Goal: Information Seeking & Learning: Understand process/instructions

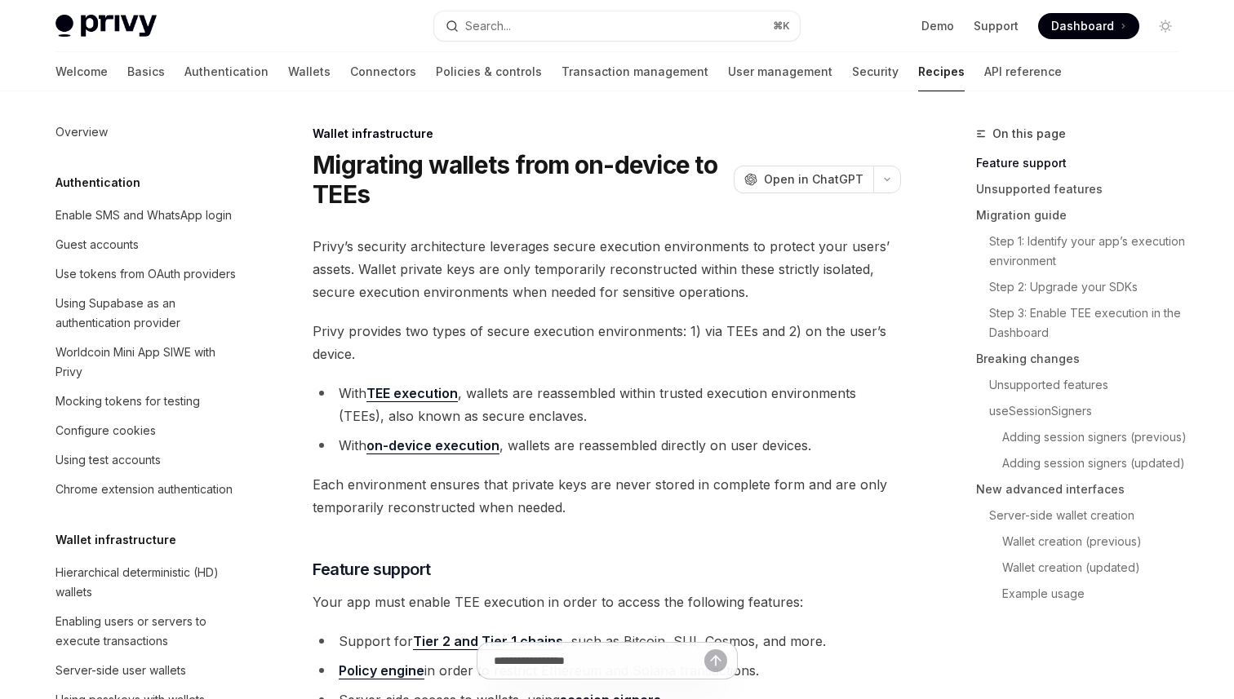
type textarea "*"
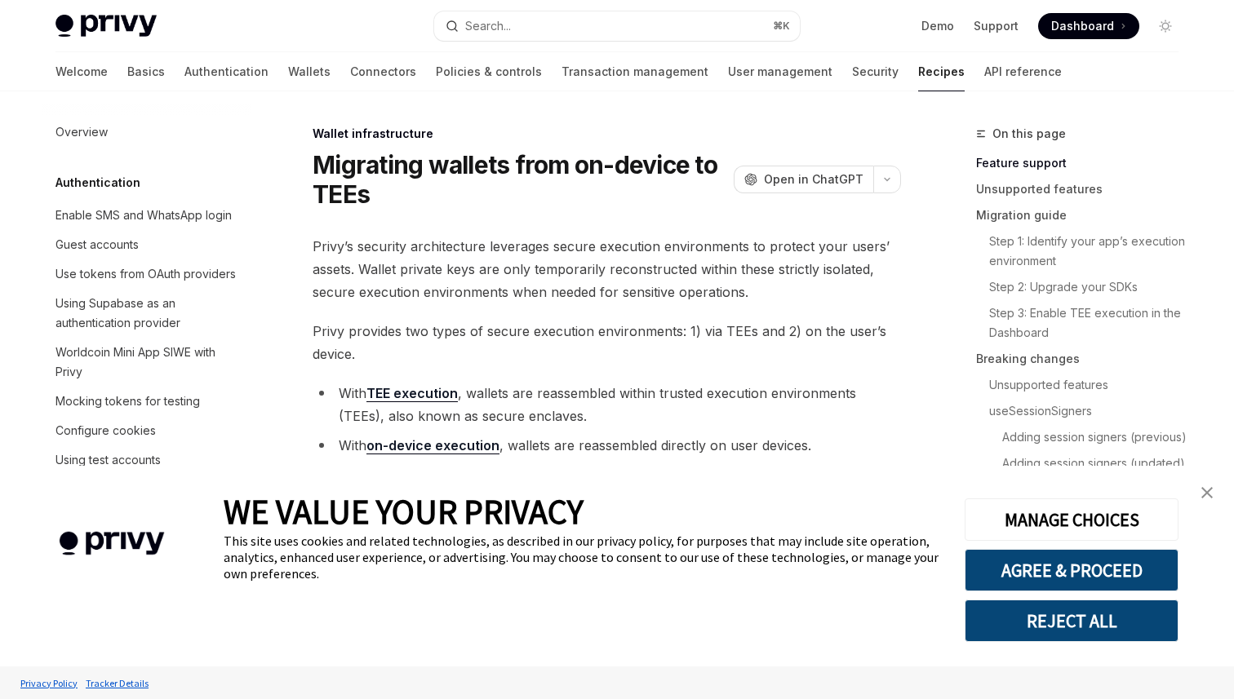
click at [566, 30] on button "Search... ⌘ K" at bounding box center [617, 25] width 366 height 29
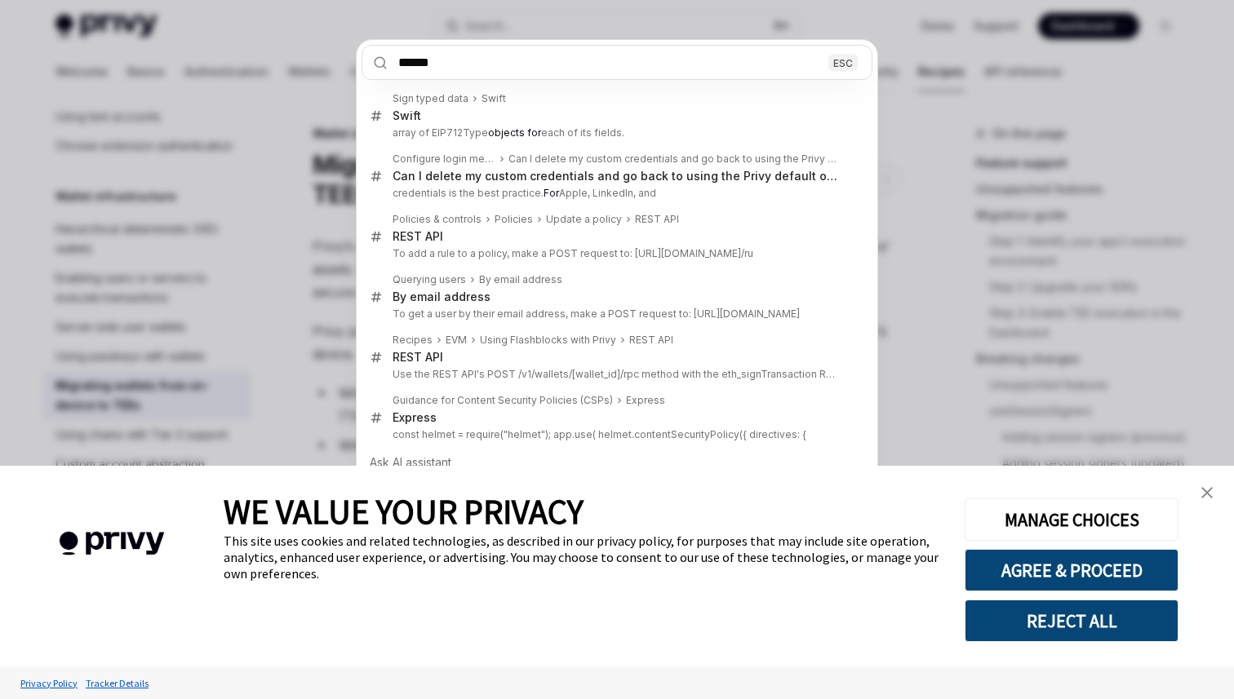
type input "******"
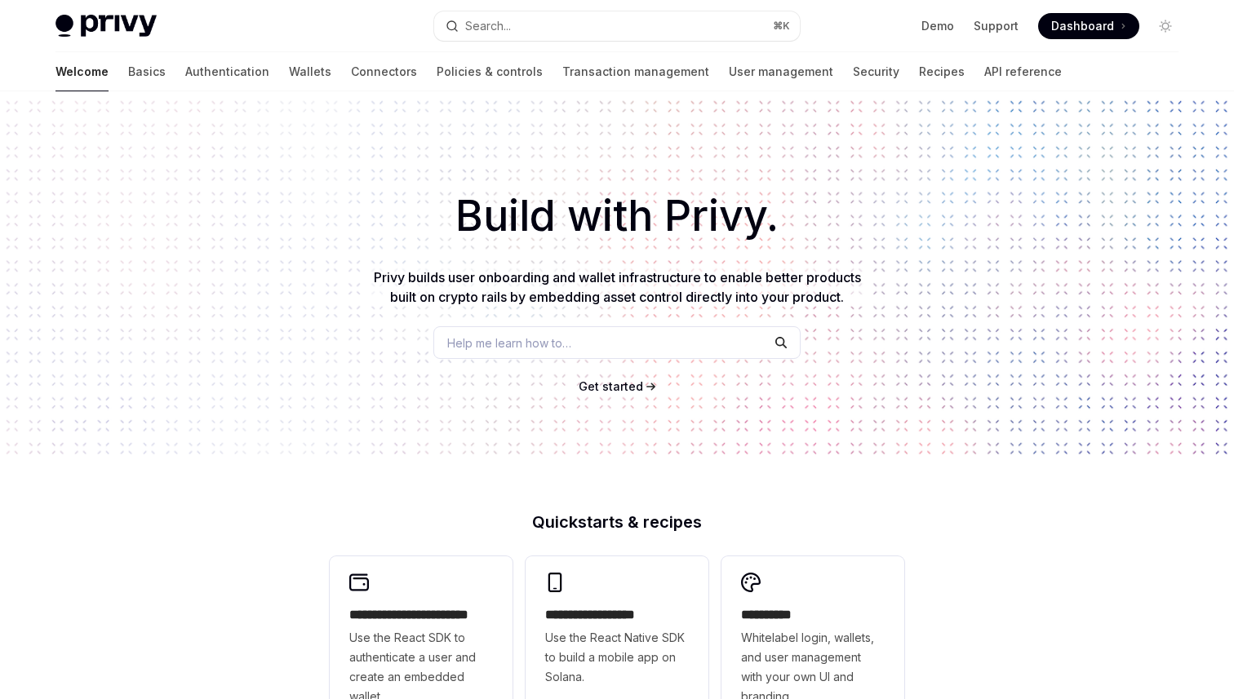
type textarea "*"
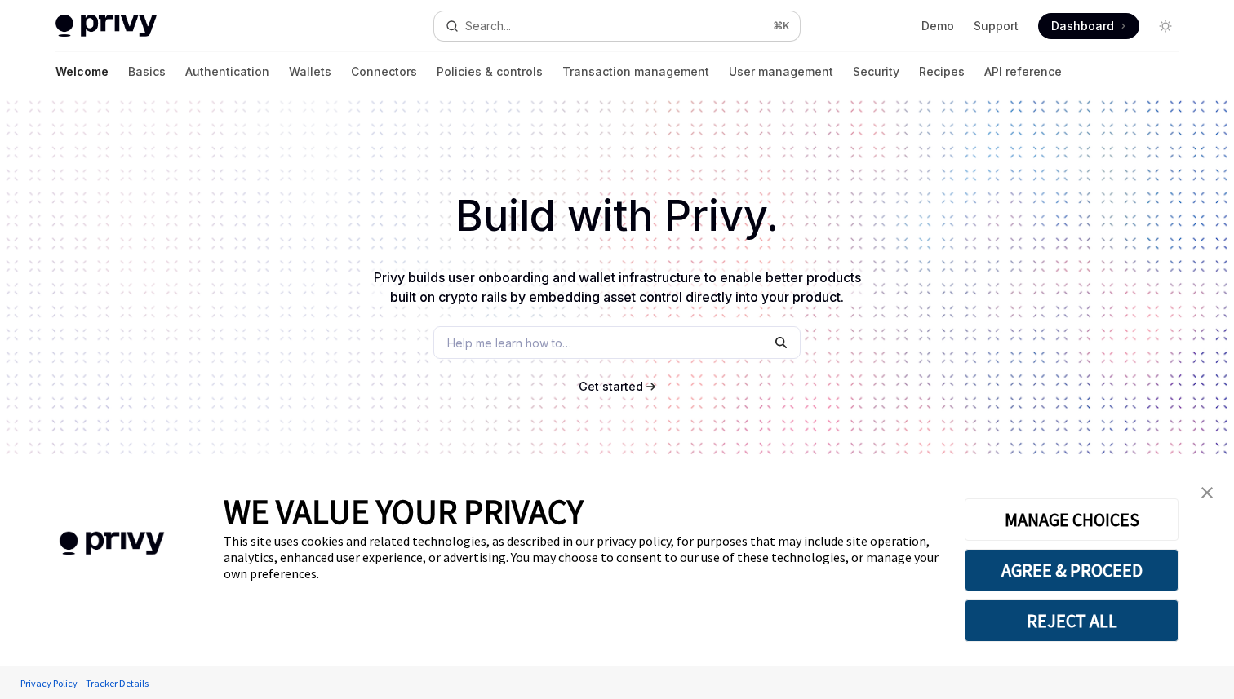
click at [604, 24] on button "Search... ⌘ K" at bounding box center [617, 25] width 366 height 29
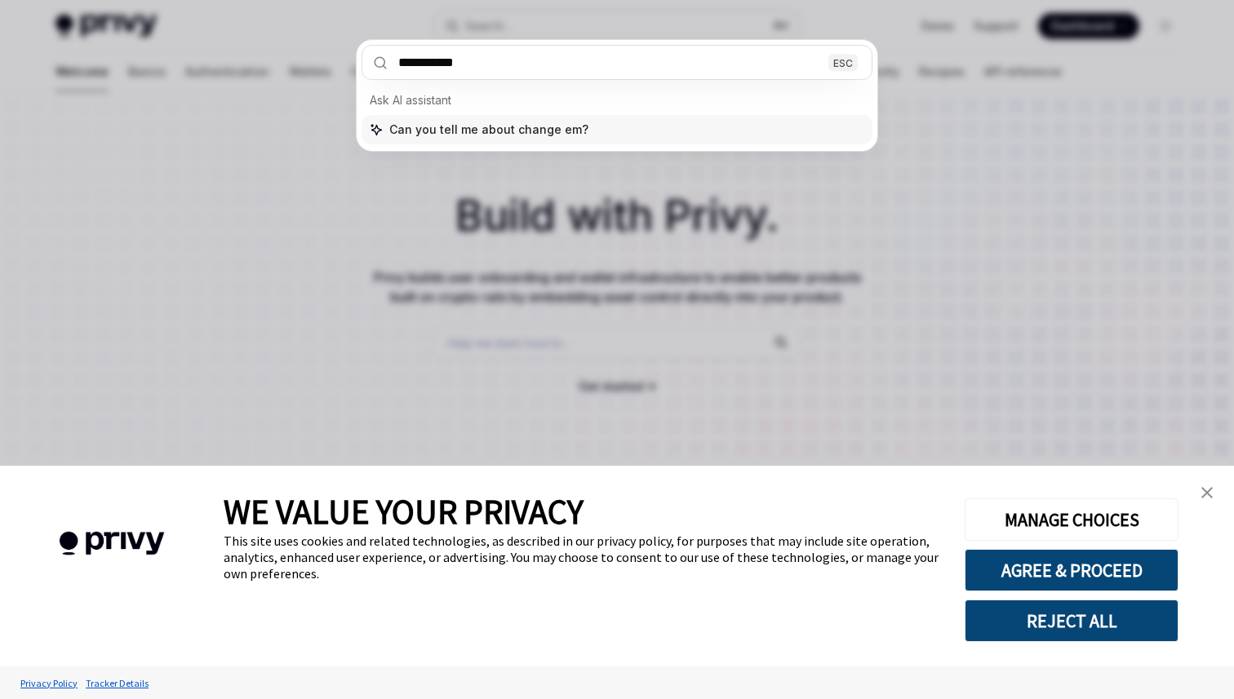
type input "**********"
type textarea "*"
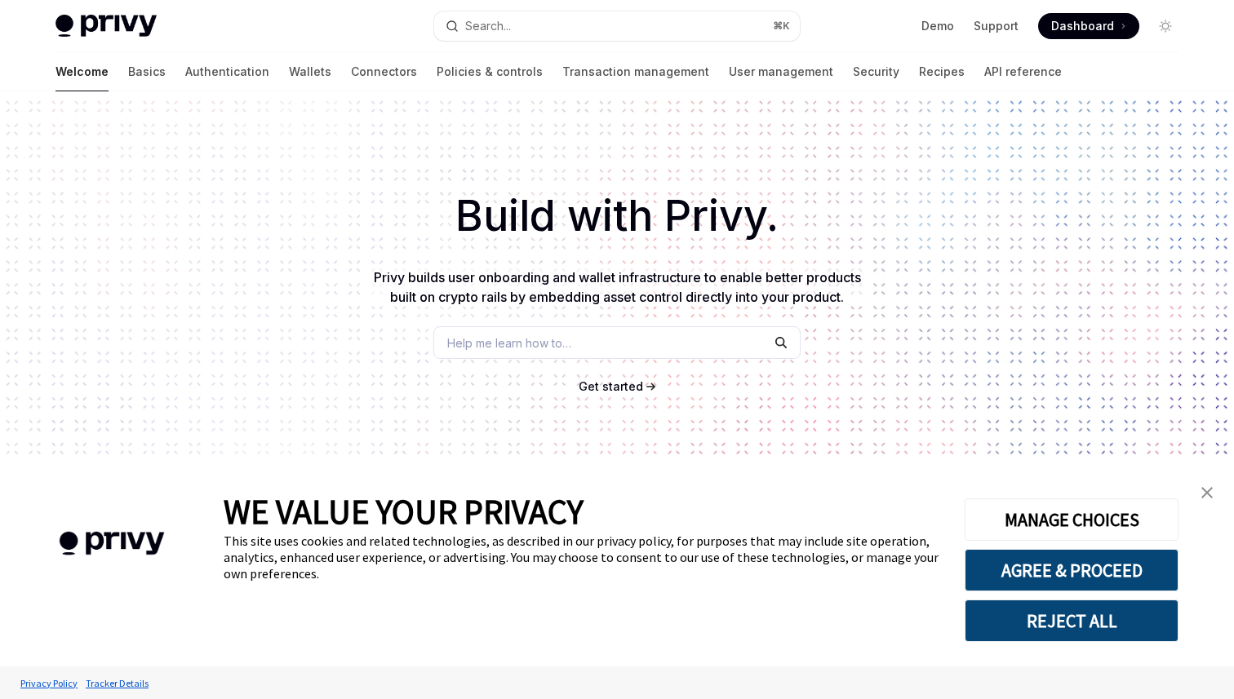
scroll to position [91, 0]
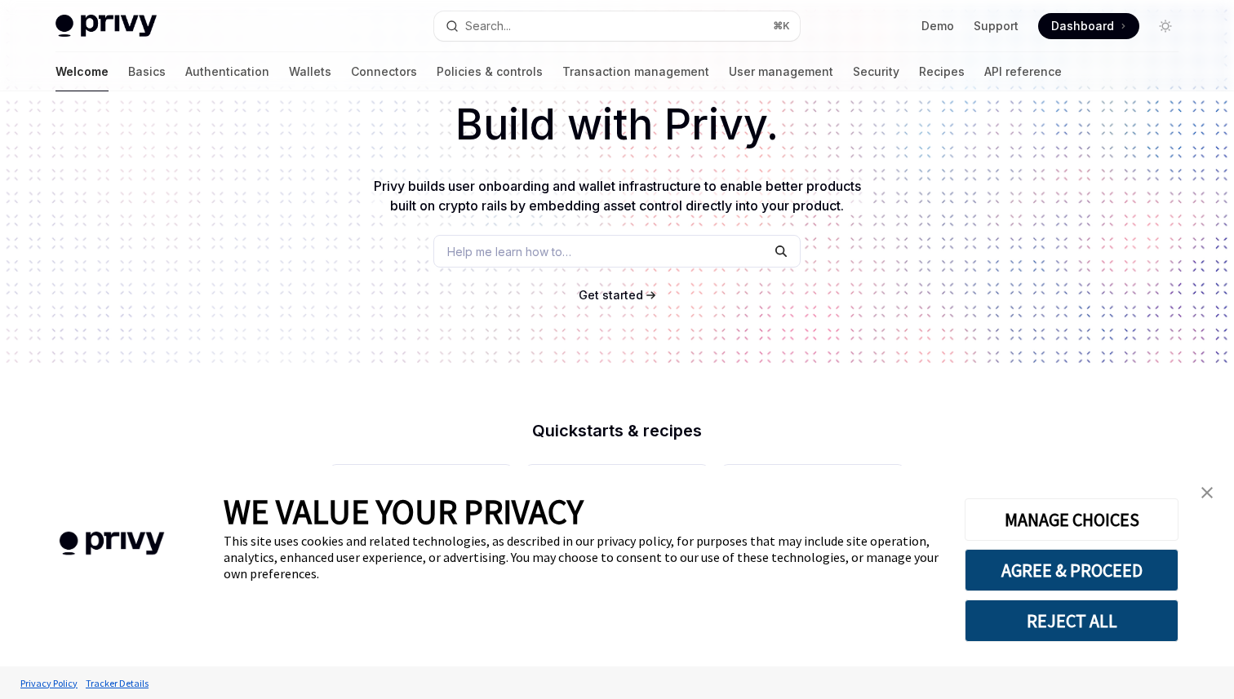
type textarea "*"
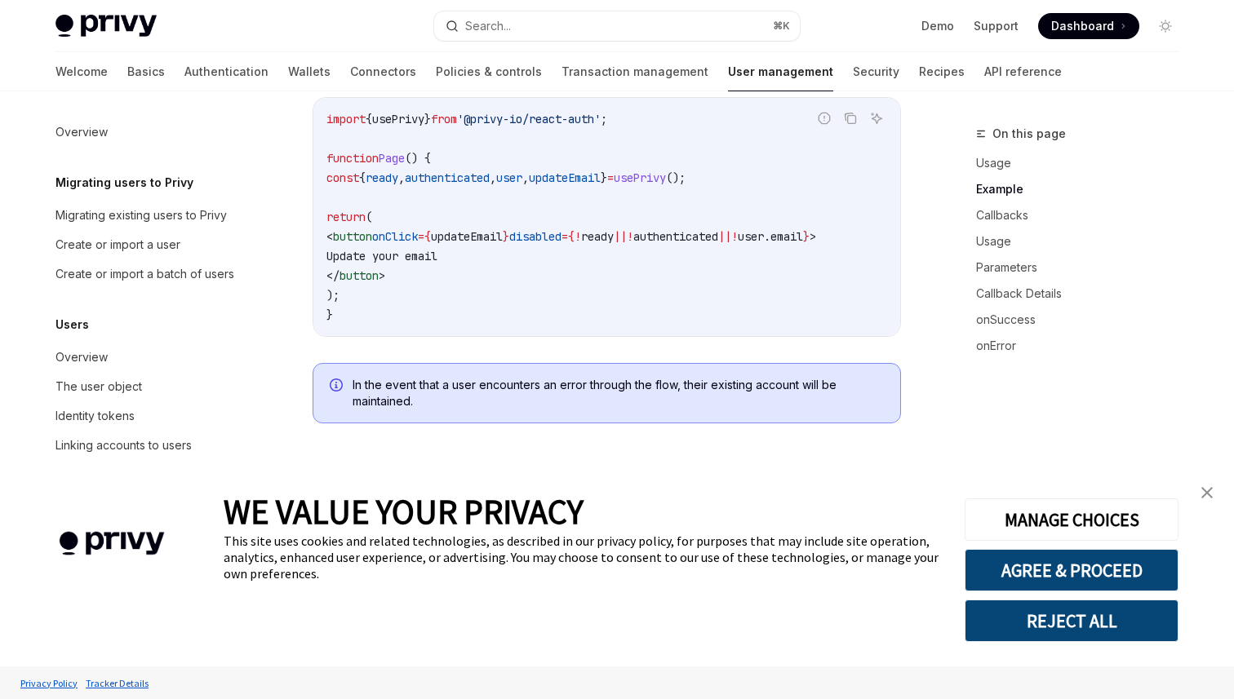
scroll to position [731, 0]
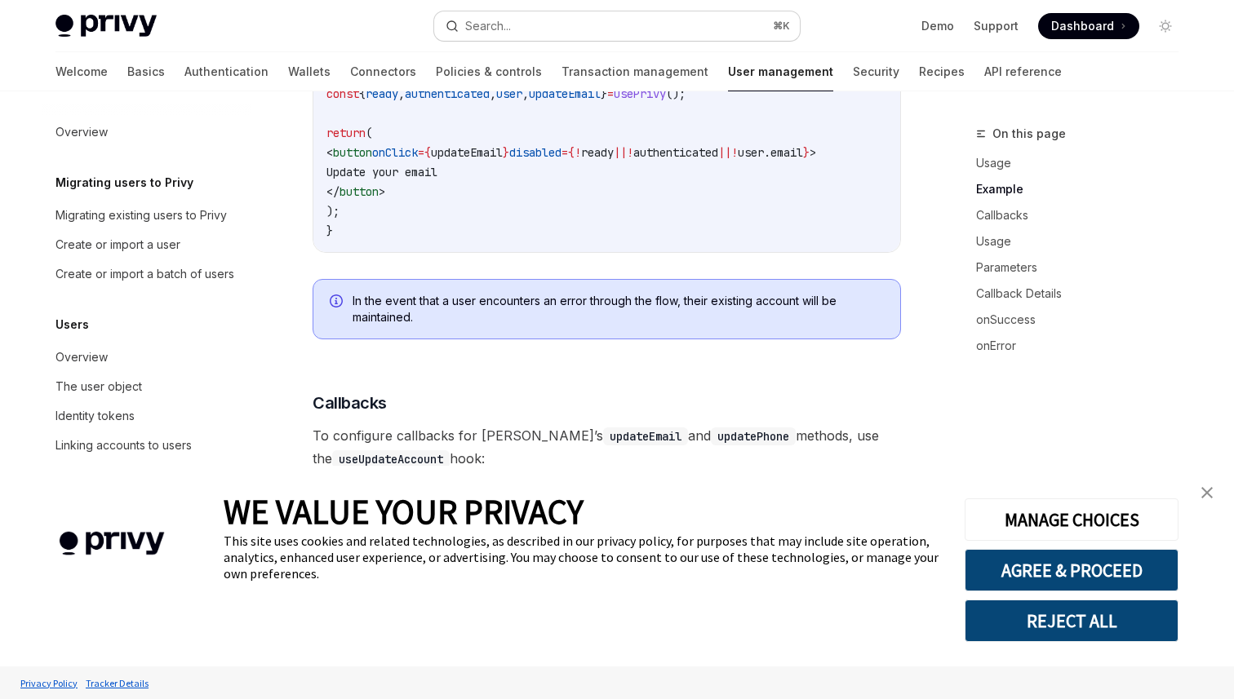
click at [567, 27] on button "Search... ⌘ K" at bounding box center [617, 25] width 366 height 29
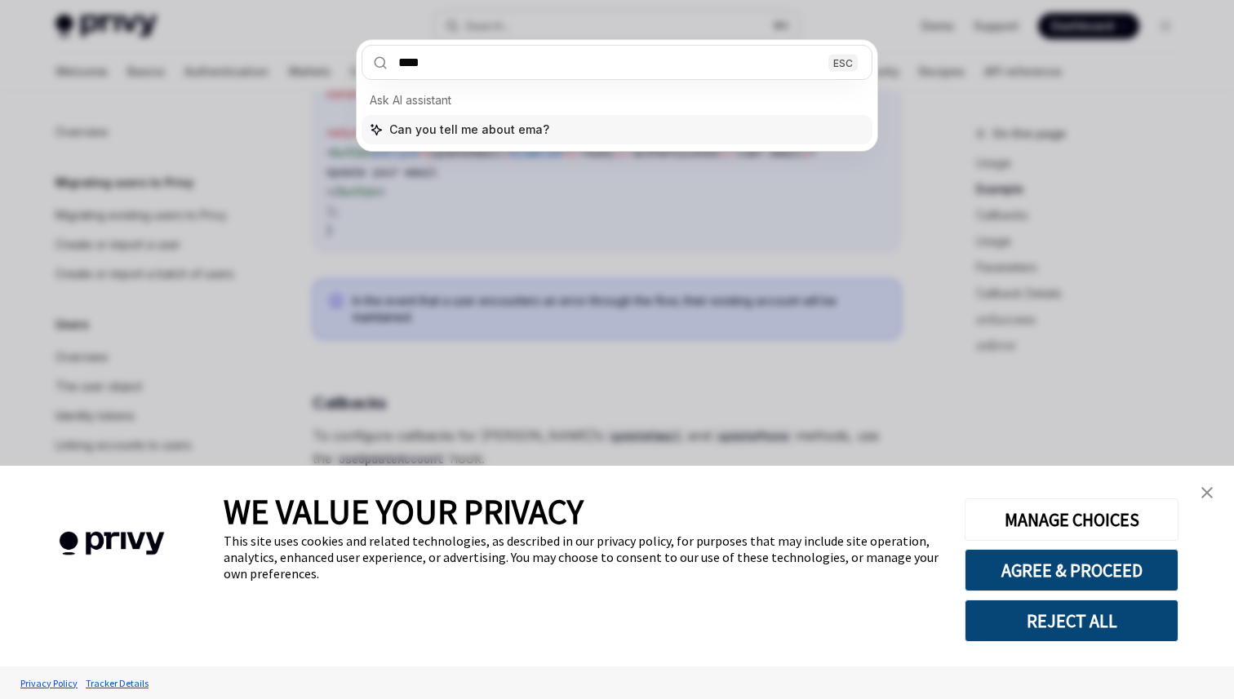
type input "*****"
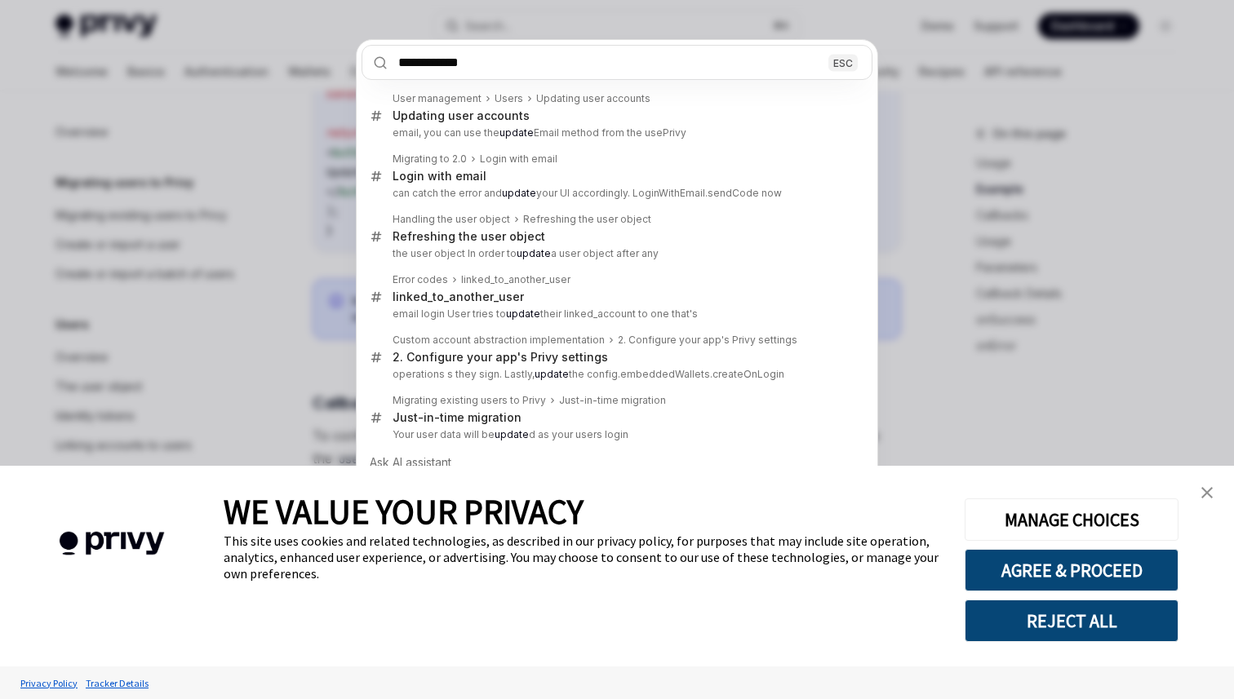
type input "**********"
click at [1197, 499] on link "close banner" at bounding box center [1207, 493] width 33 height 33
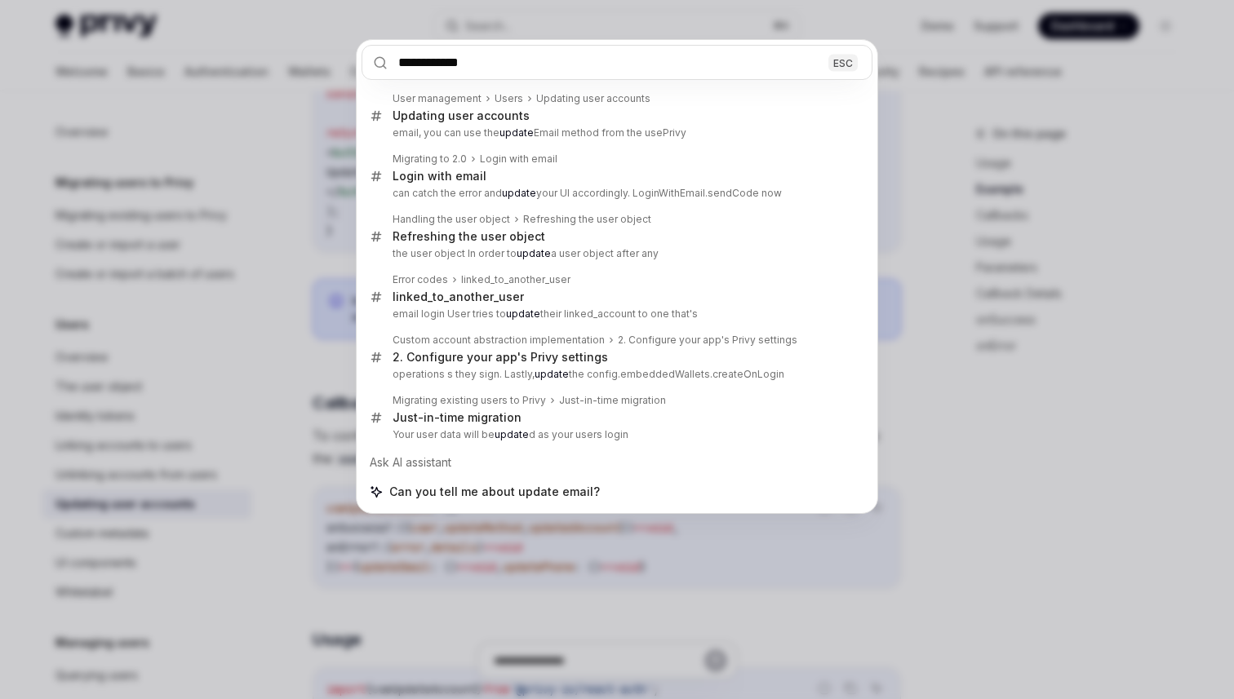
click at [1040, 255] on div "**********" at bounding box center [617, 349] width 1234 height 699
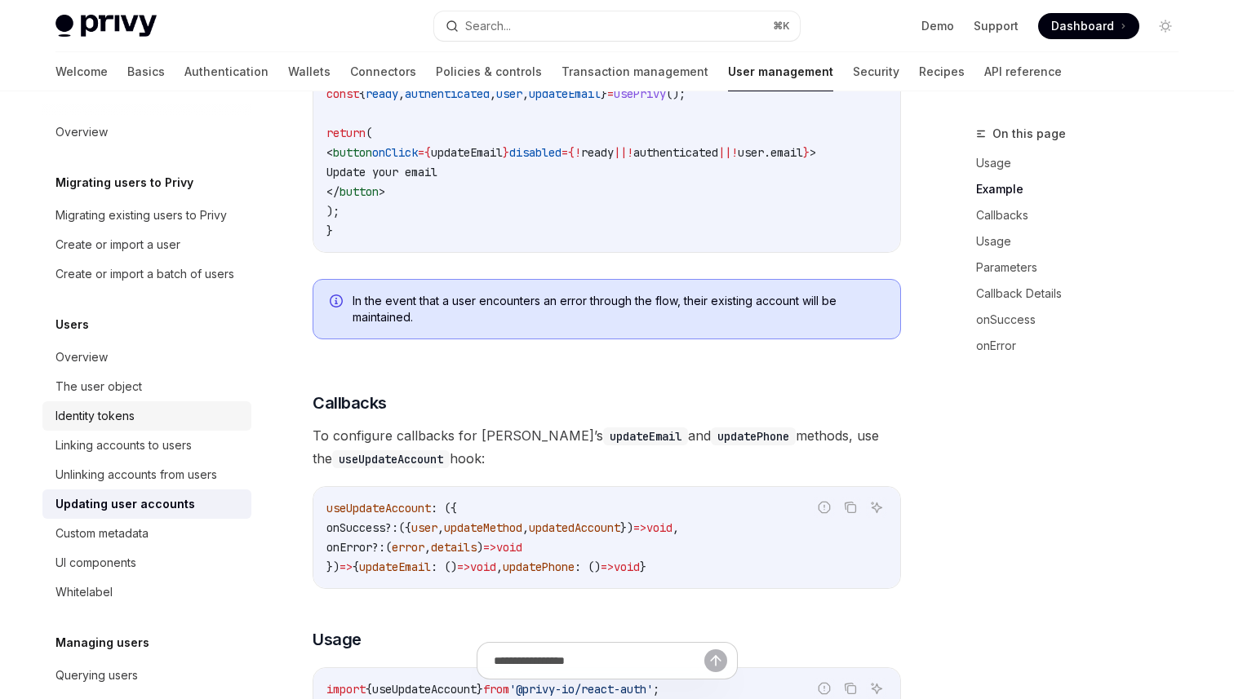
scroll to position [224, 0]
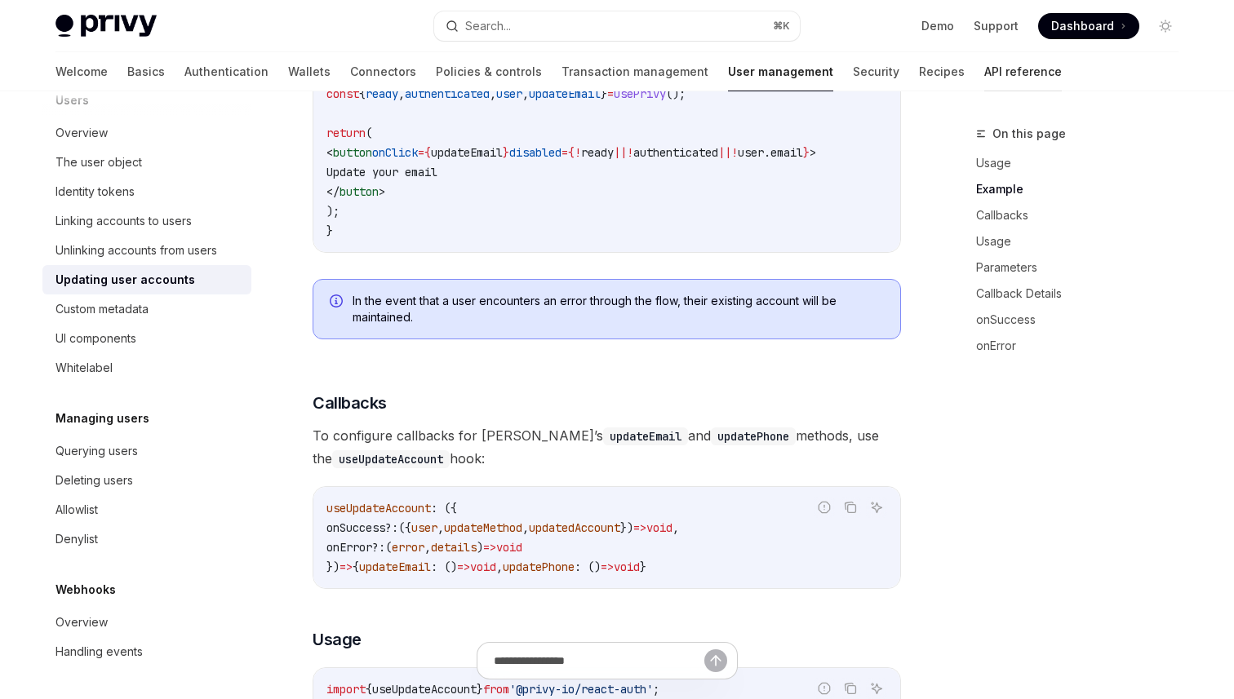
click at [984, 77] on link "API reference" at bounding box center [1023, 71] width 78 height 39
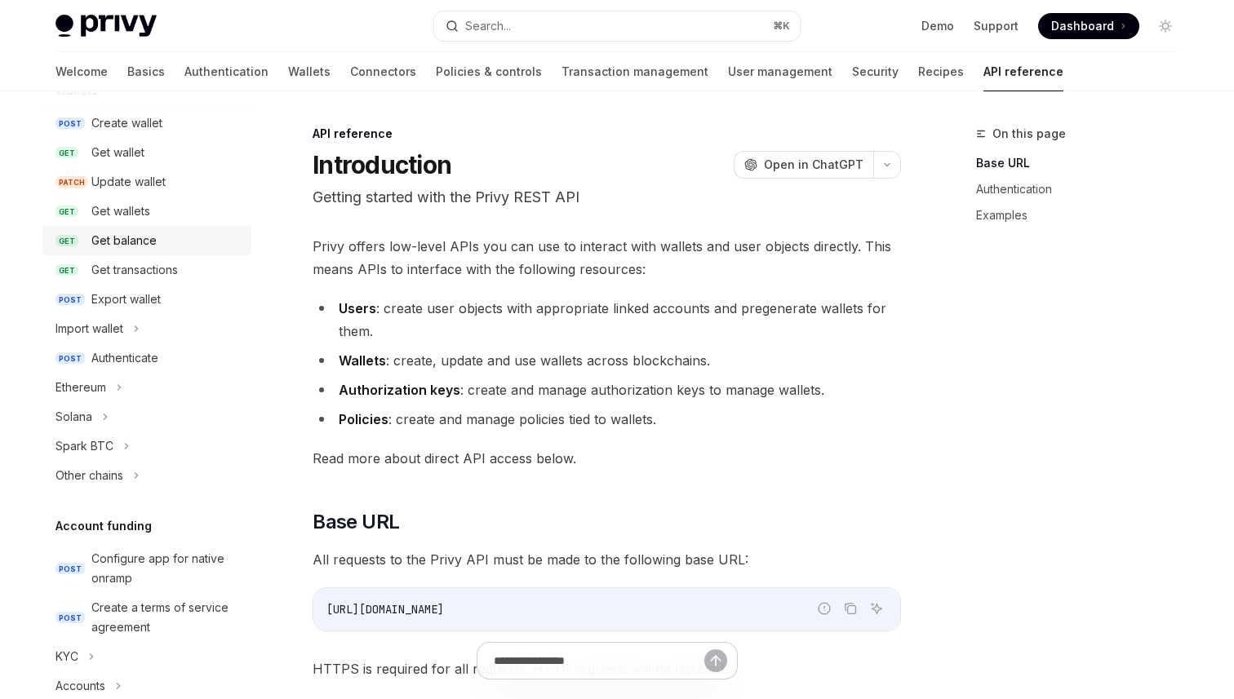
scroll to position [145, 0]
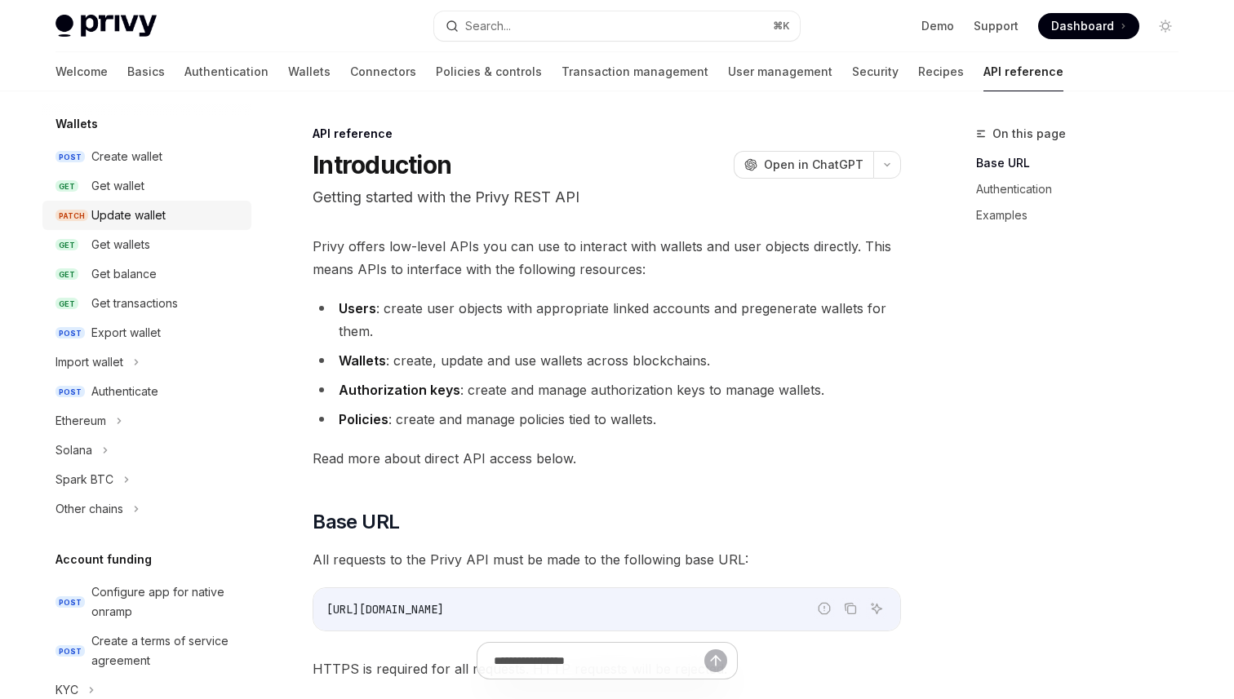
click at [119, 220] on div "Update wallet" at bounding box center [128, 216] width 74 height 20
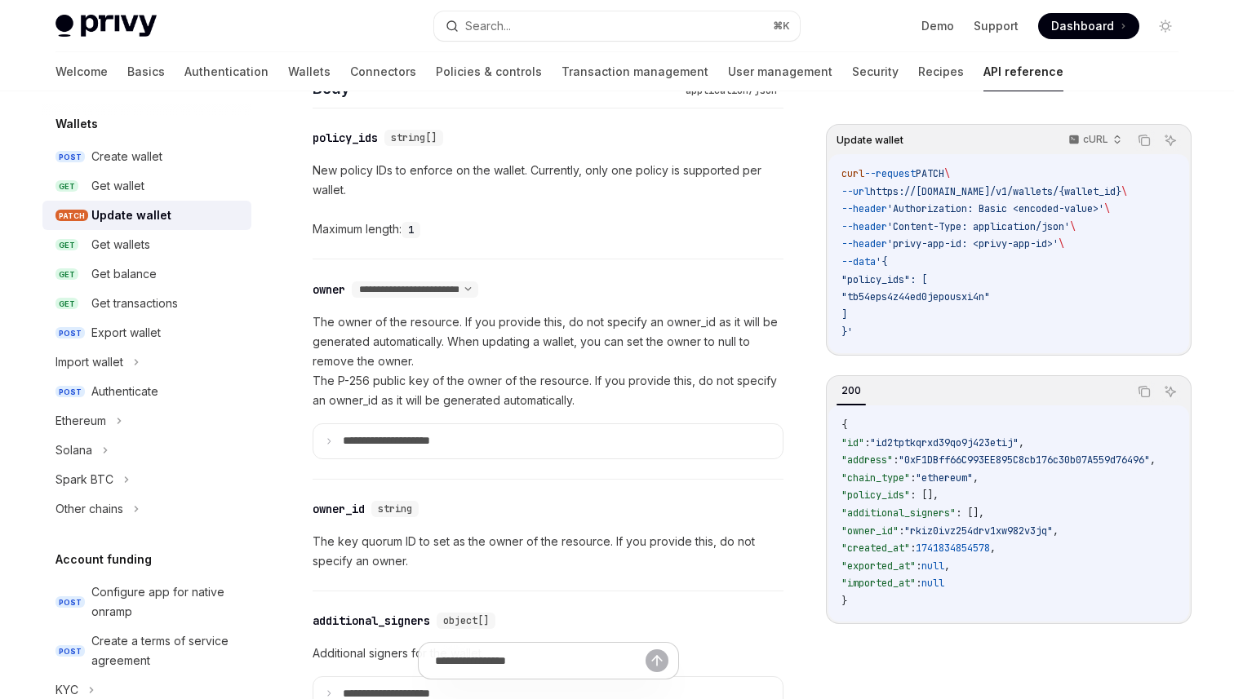
scroll to position [876, 0]
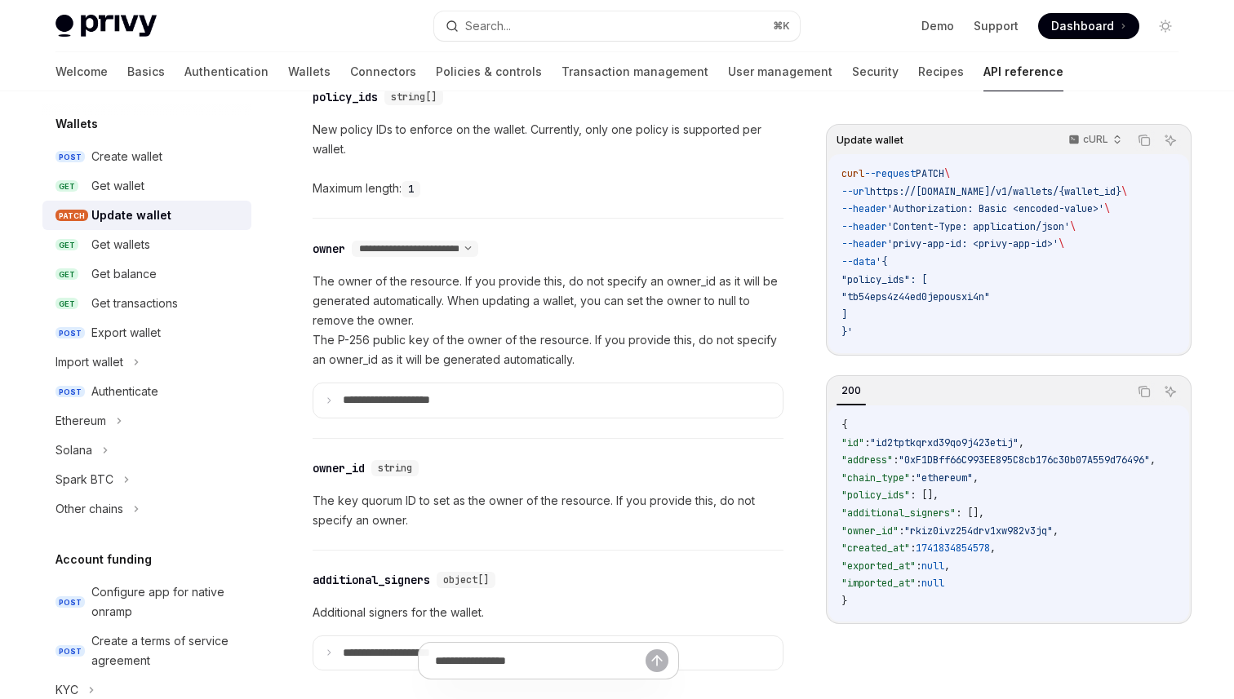
click at [634, 366] on p "The owner of the resource. If you provide this, do not specify an owner_id as i…" at bounding box center [548, 321] width 471 height 98
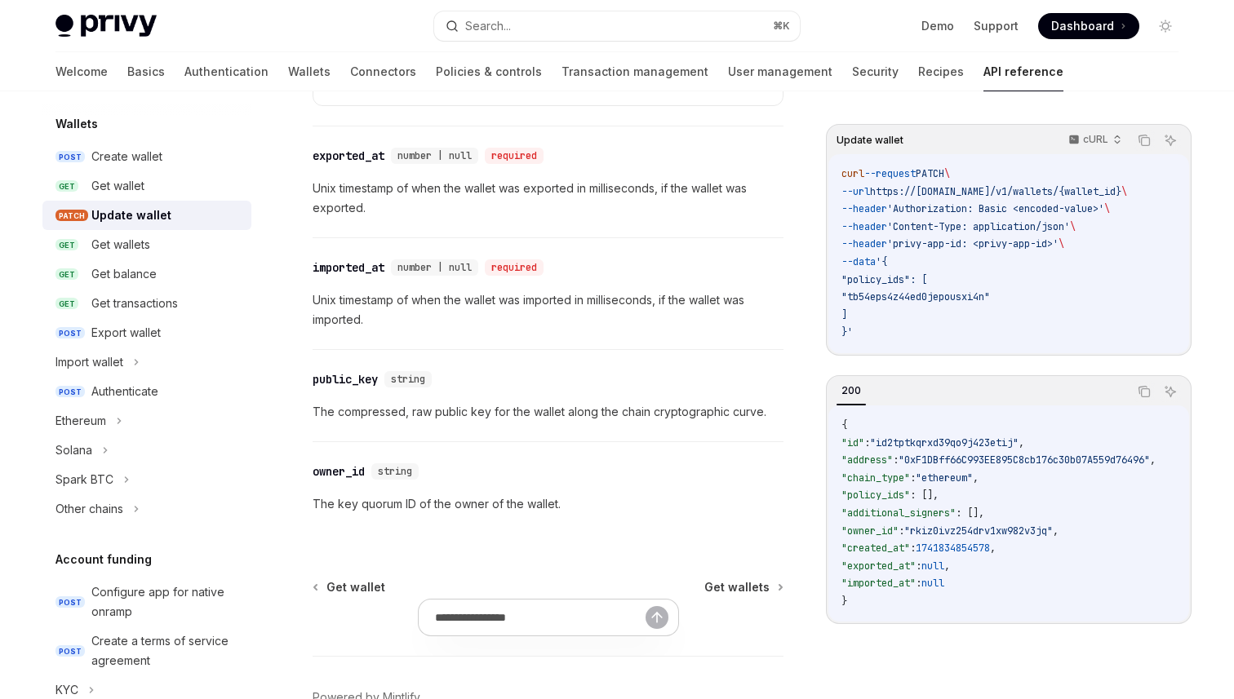
scroll to position [2317, 0]
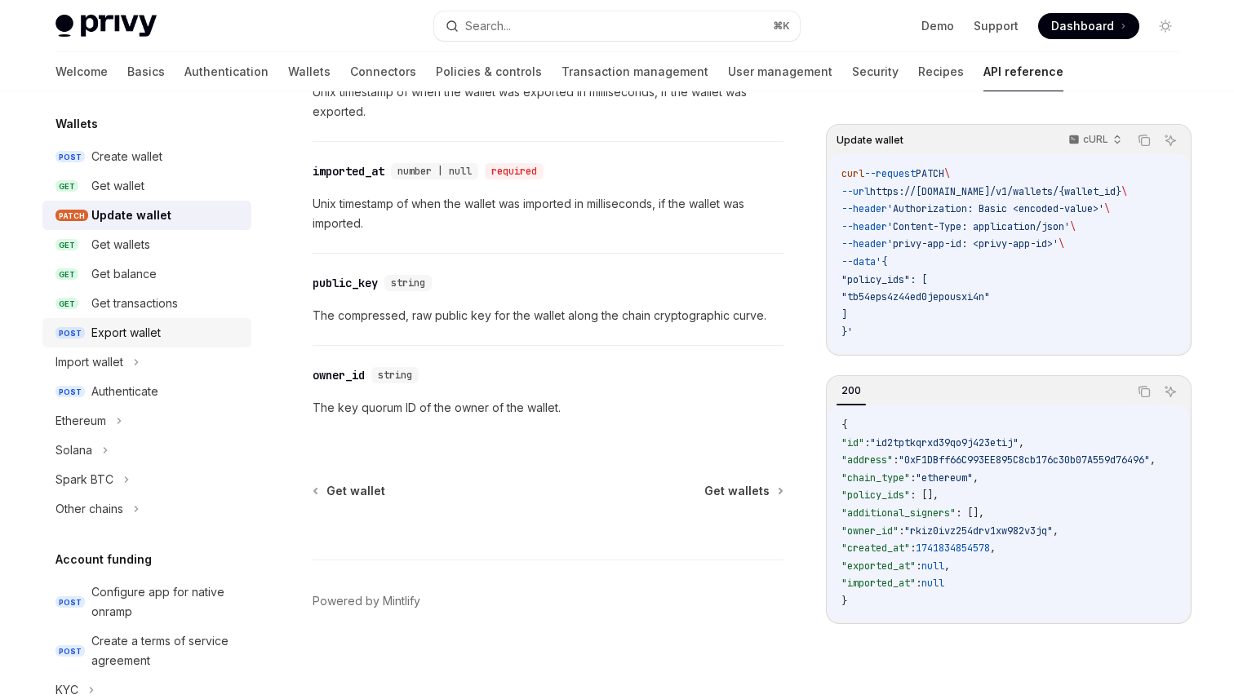
click at [189, 330] on div "Export wallet" at bounding box center [166, 333] width 150 height 20
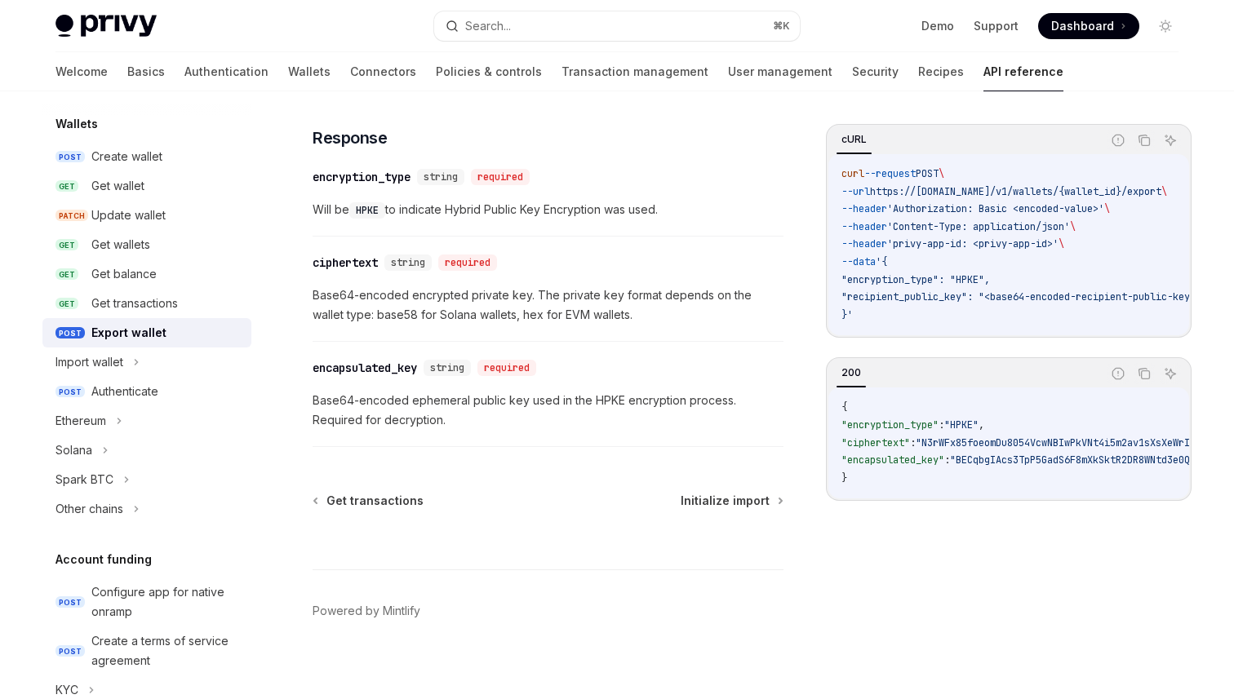
scroll to position [1095, 0]
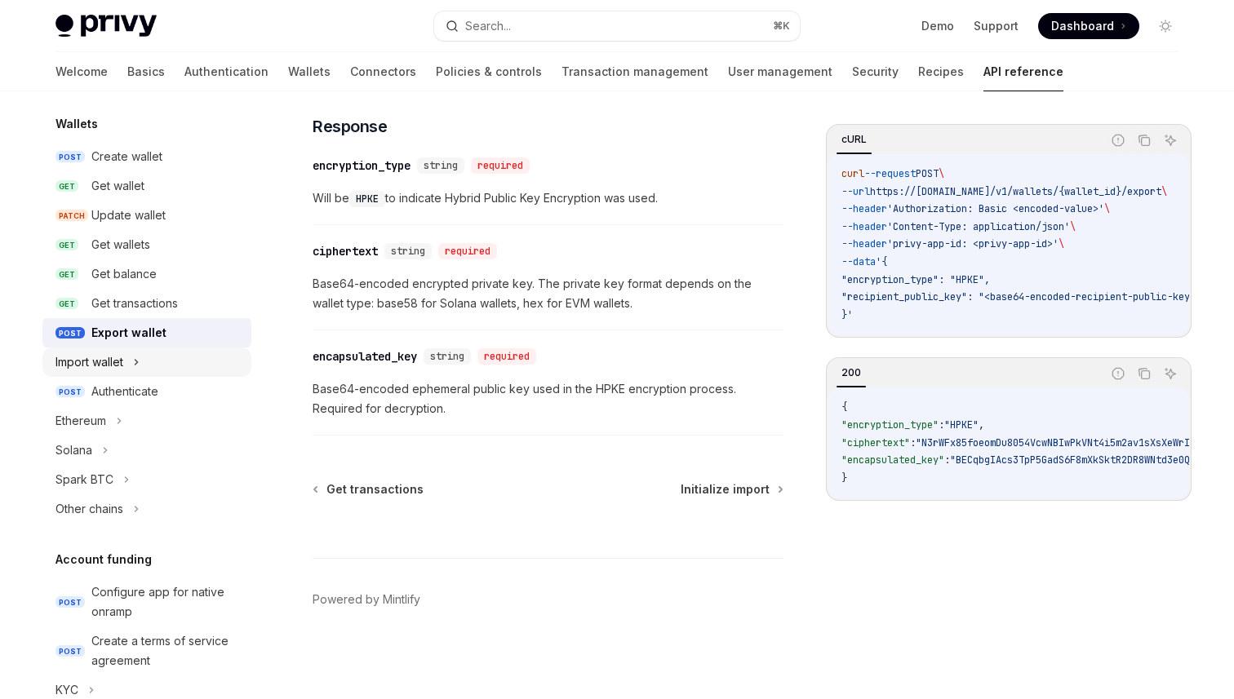
click at [152, 353] on div "Import wallet" at bounding box center [146, 362] width 209 height 29
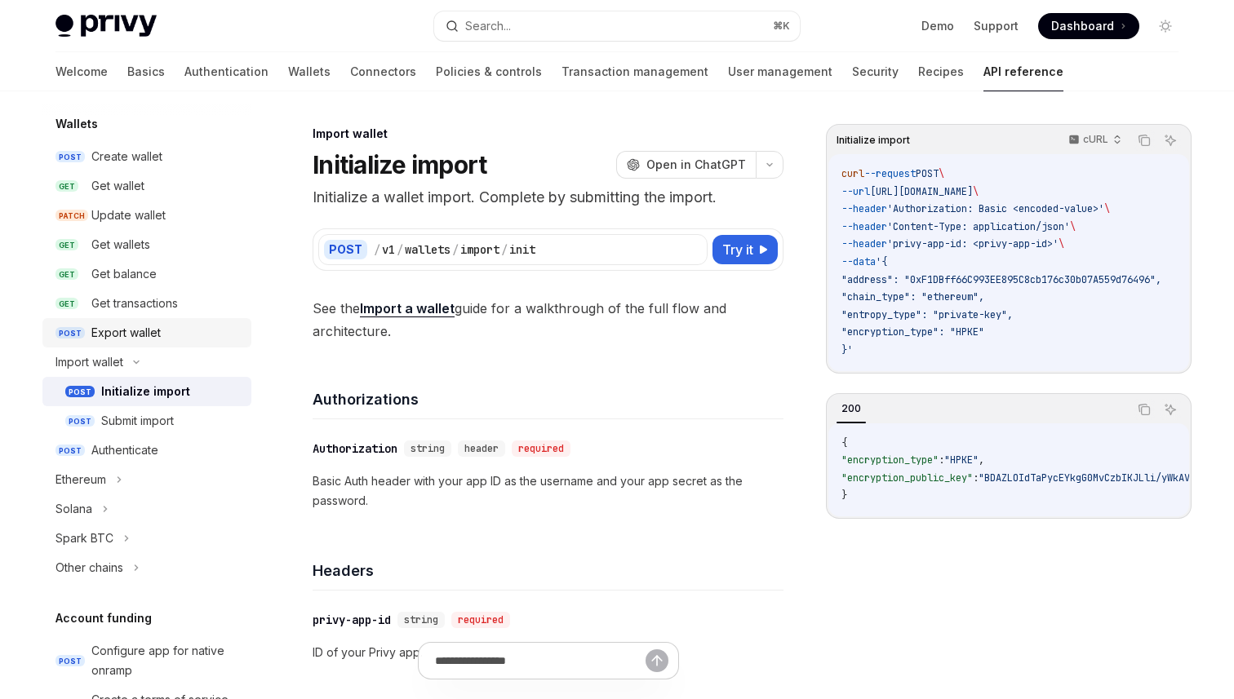
click at [189, 345] on link "POST Export wallet" at bounding box center [146, 332] width 209 height 29
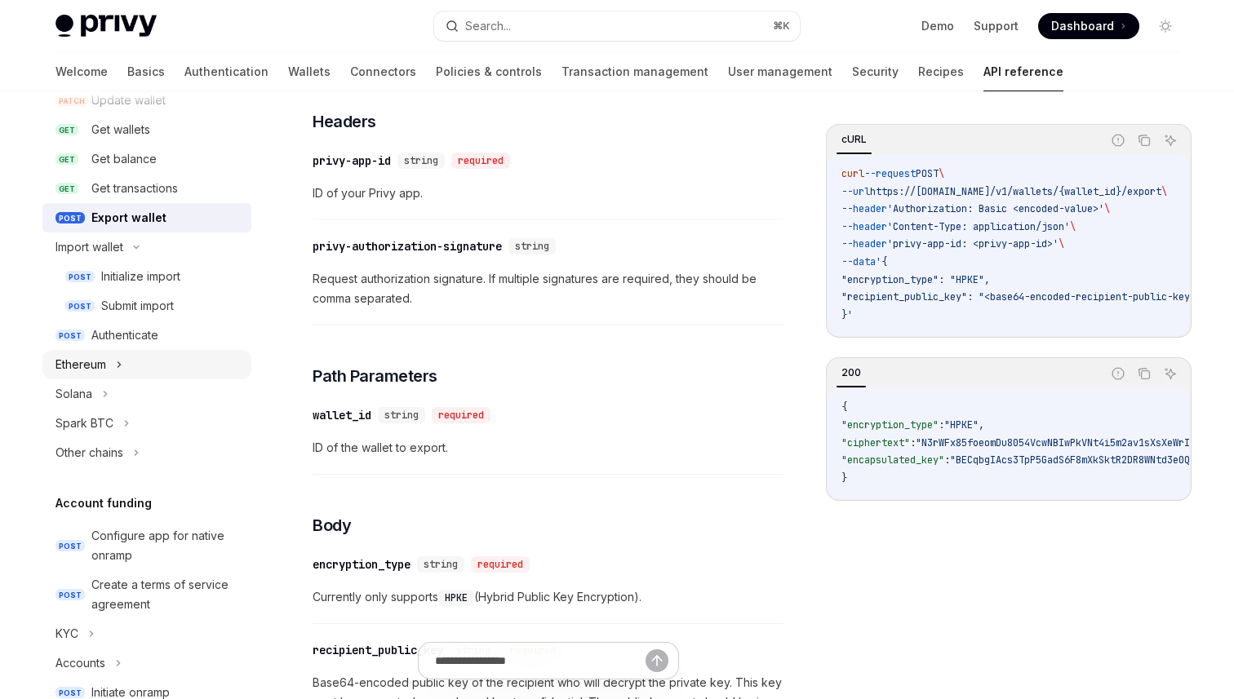
scroll to position [273, 0]
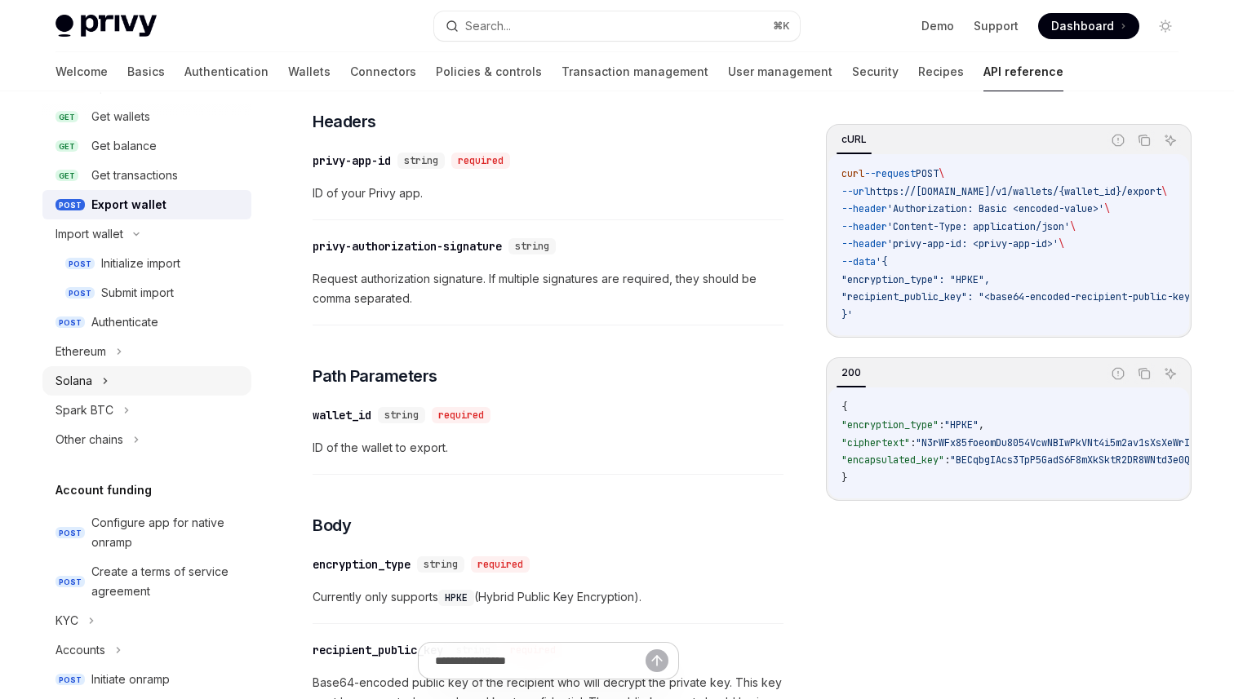
click at [114, 389] on div "Solana" at bounding box center [146, 380] width 209 height 29
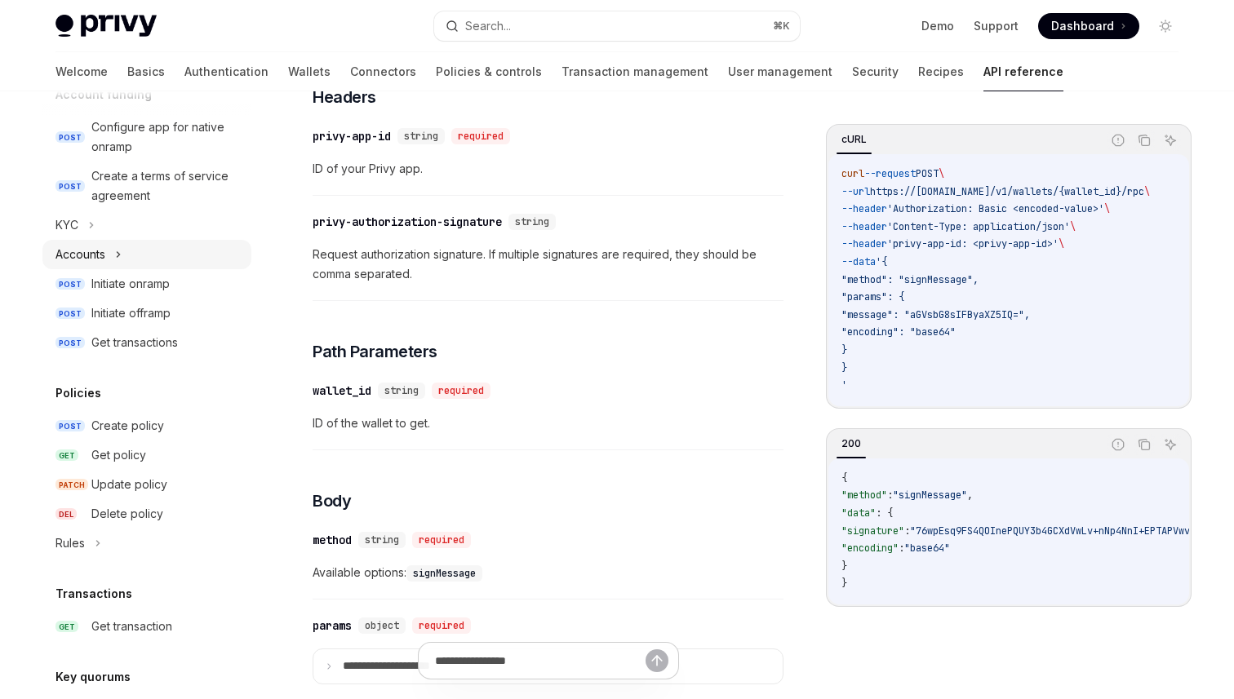
scroll to position [772, 0]
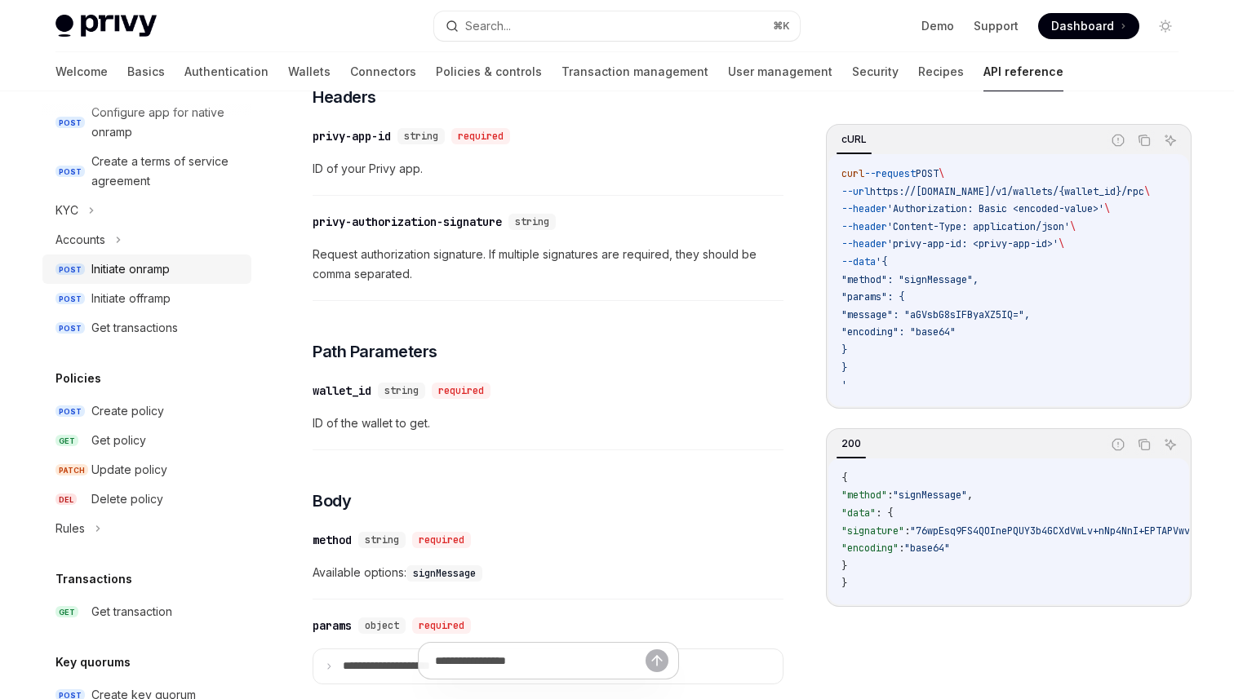
click at [122, 268] on div "Initiate onramp" at bounding box center [130, 269] width 78 height 20
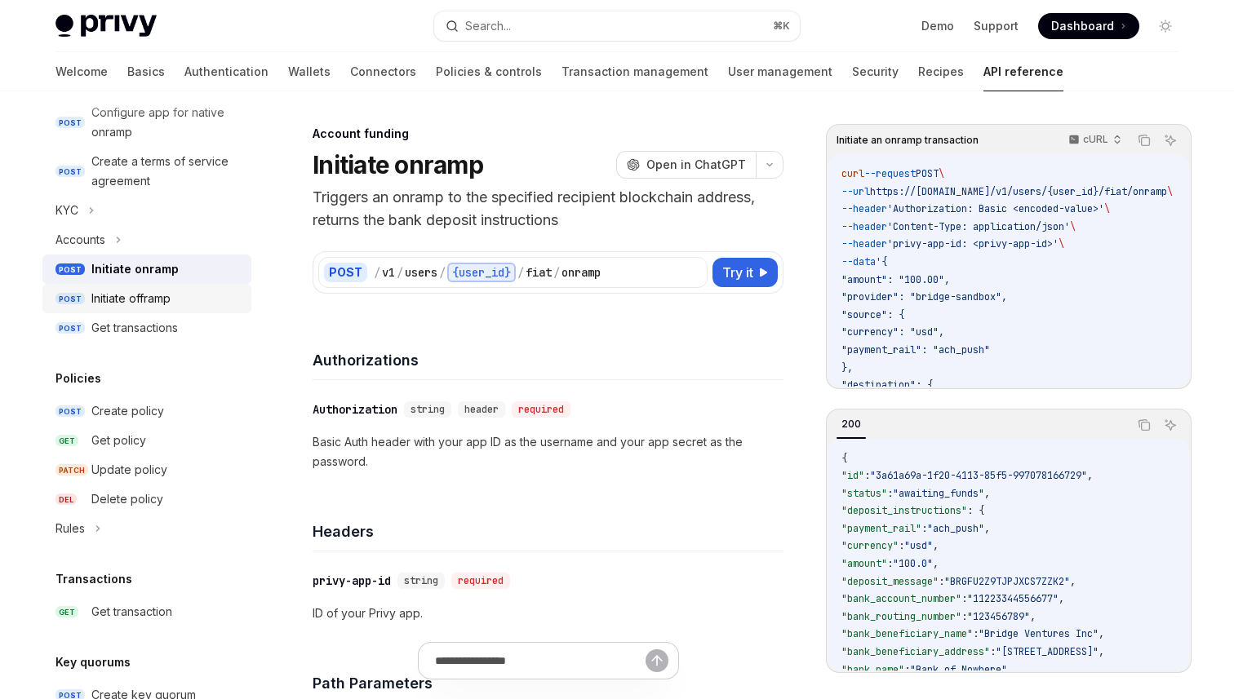
click at [202, 299] on div "Initiate offramp" at bounding box center [166, 299] width 150 height 20
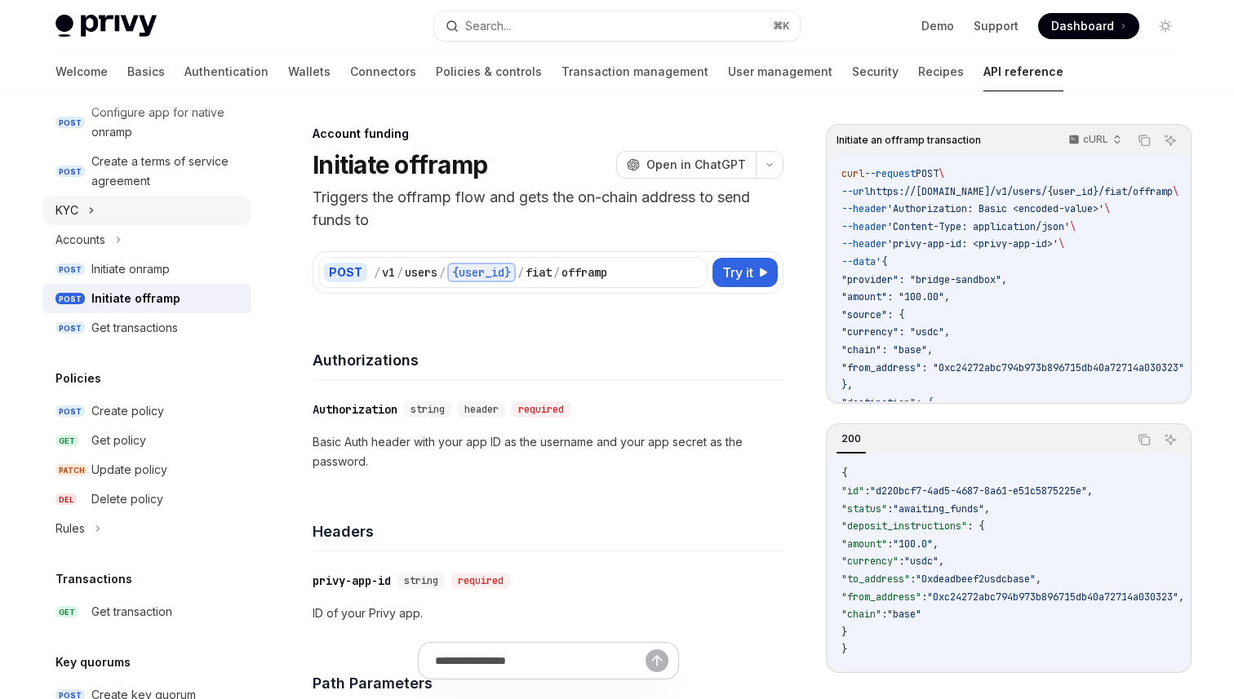
click at [120, 197] on div "KYC" at bounding box center [146, 210] width 209 height 29
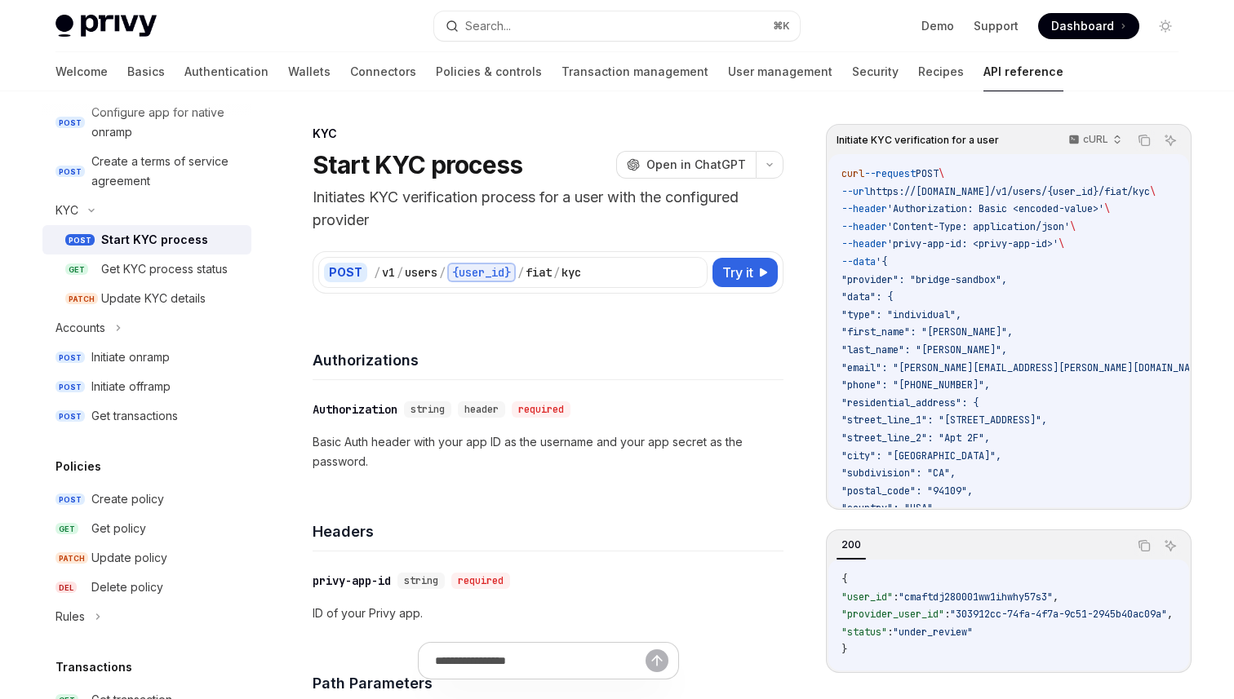
click at [450, 237] on div "POST / v1 / users / {user_id} / fiat / kyc Try it Initiate KYC verification for…" at bounding box center [548, 263] width 471 height 62
click at [445, 228] on p "Initiates KYC verification process for a user with the configured provider" at bounding box center [548, 209] width 471 height 46
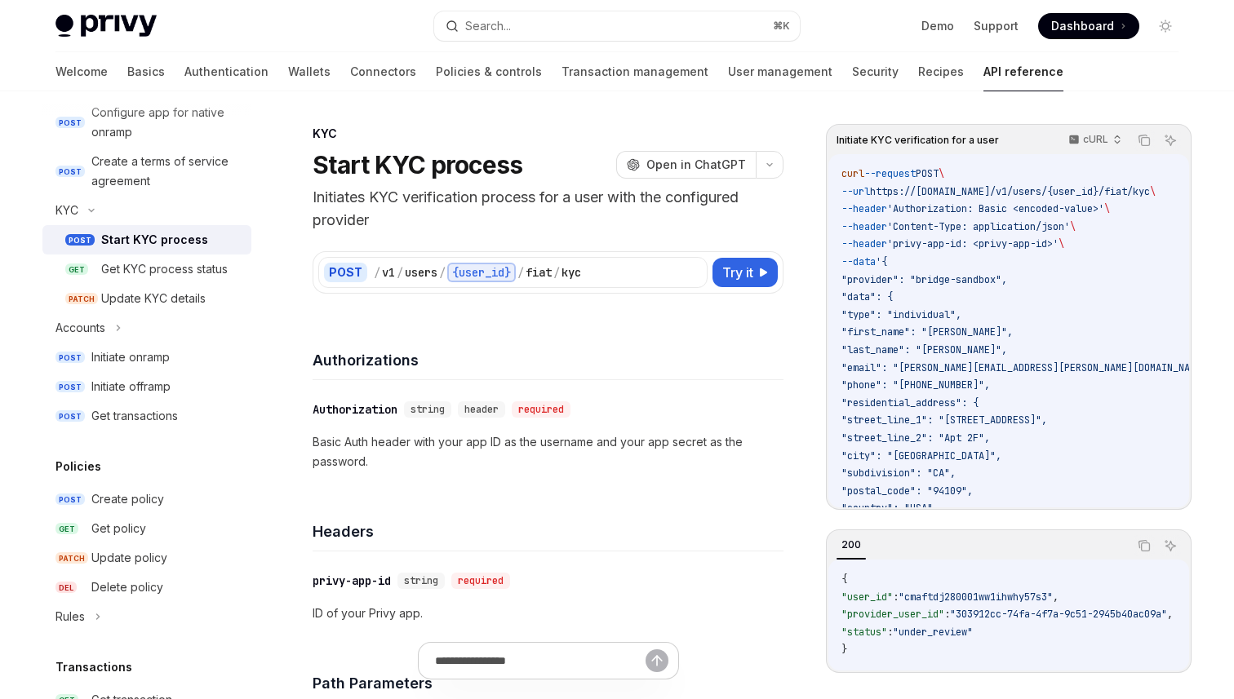
click at [445, 228] on p "Initiates KYC verification process for a user with the configured provider" at bounding box center [548, 209] width 471 height 46
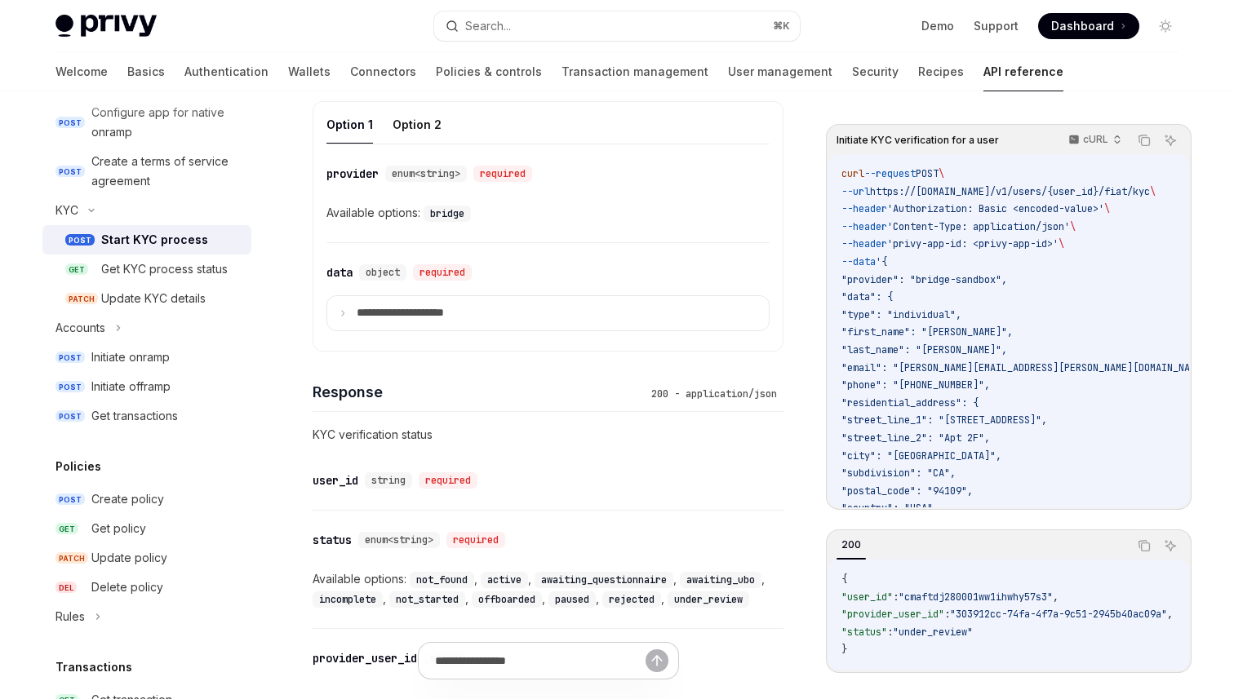
scroll to position [756, 0]
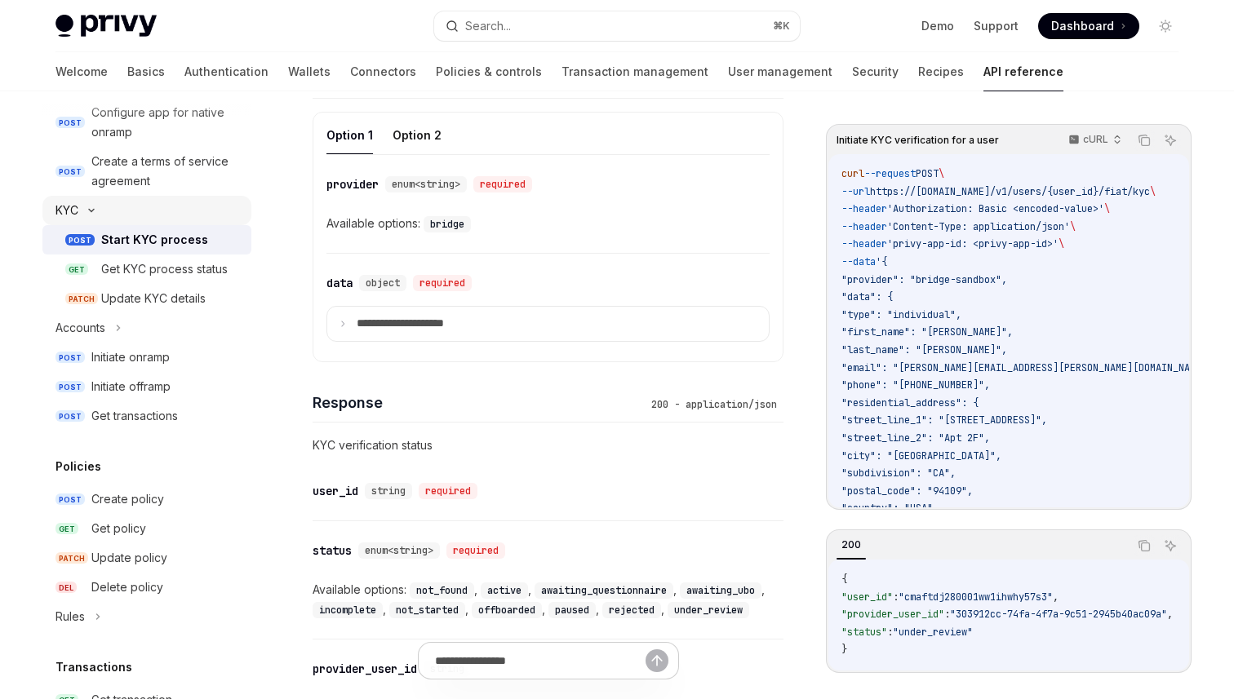
click at [176, 207] on div "KYC" at bounding box center [146, 210] width 209 height 29
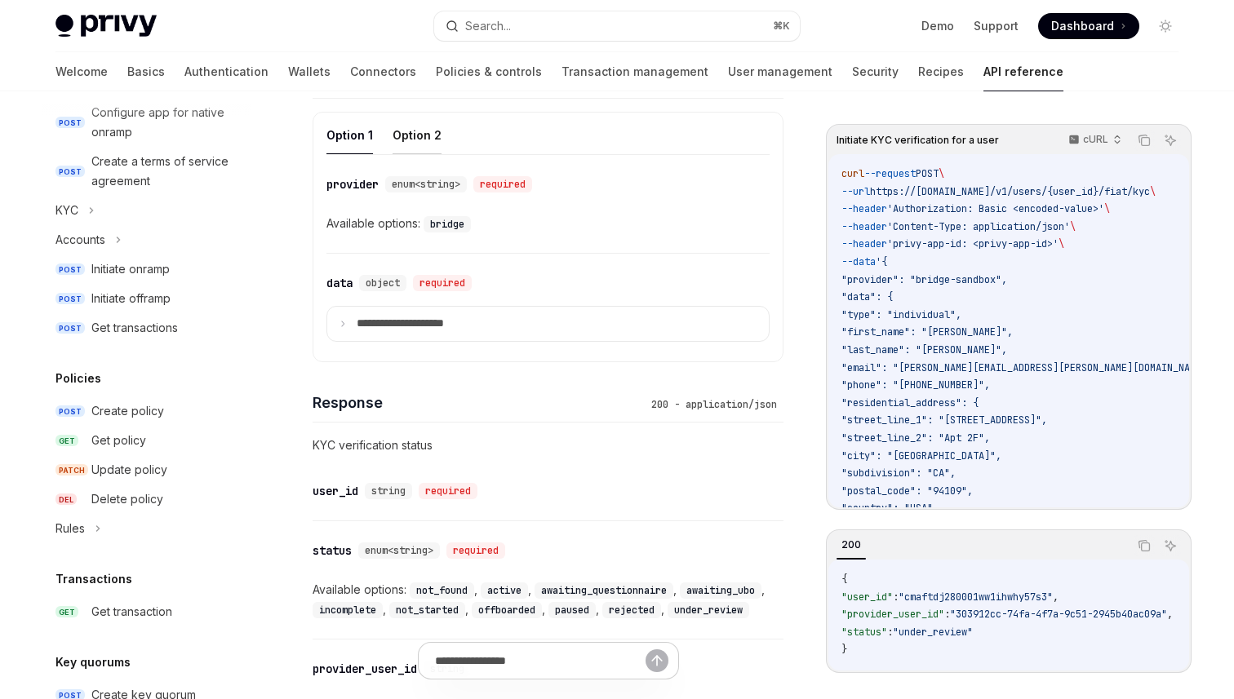
click at [412, 140] on button "Option 2" at bounding box center [417, 135] width 49 height 38
click at [346, 136] on button "Option 1" at bounding box center [349, 135] width 47 height 38
click at [424, 139] on button "Option 2" at bounding box center [417, 135] width 49 height 38
click at [357, 134] on button "Option 1" at bounding box center [349, 135] width 47 height 38
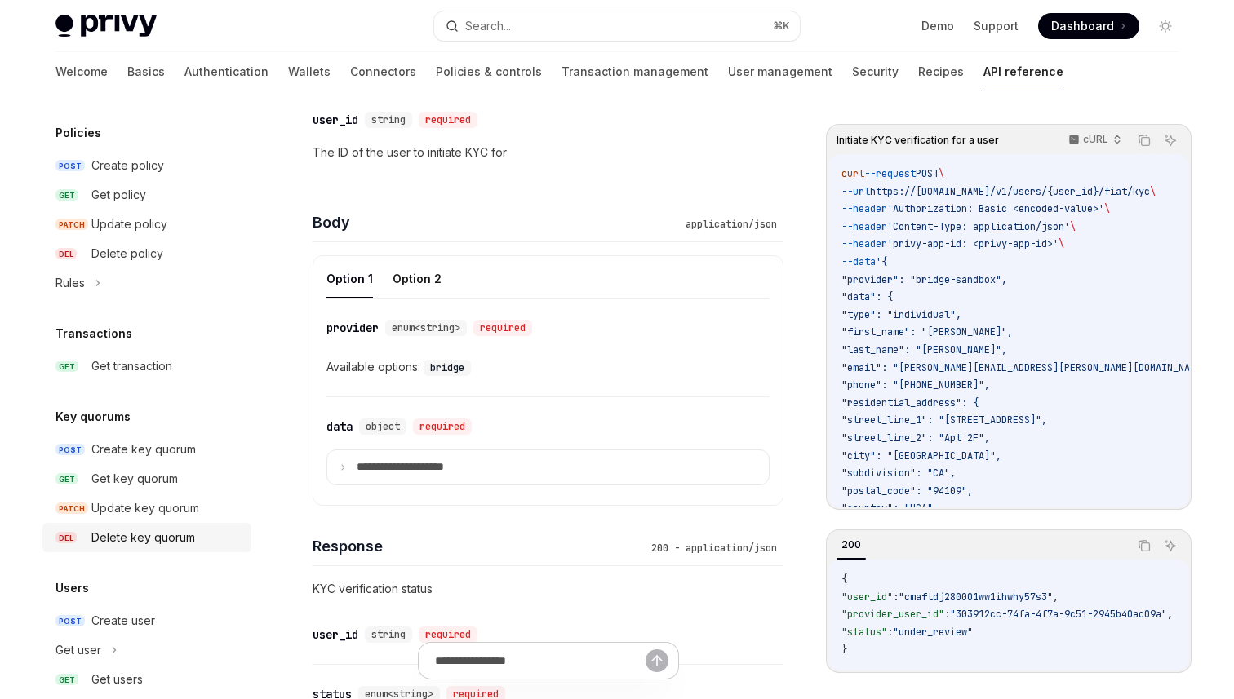
scroll to position [1163, 0]
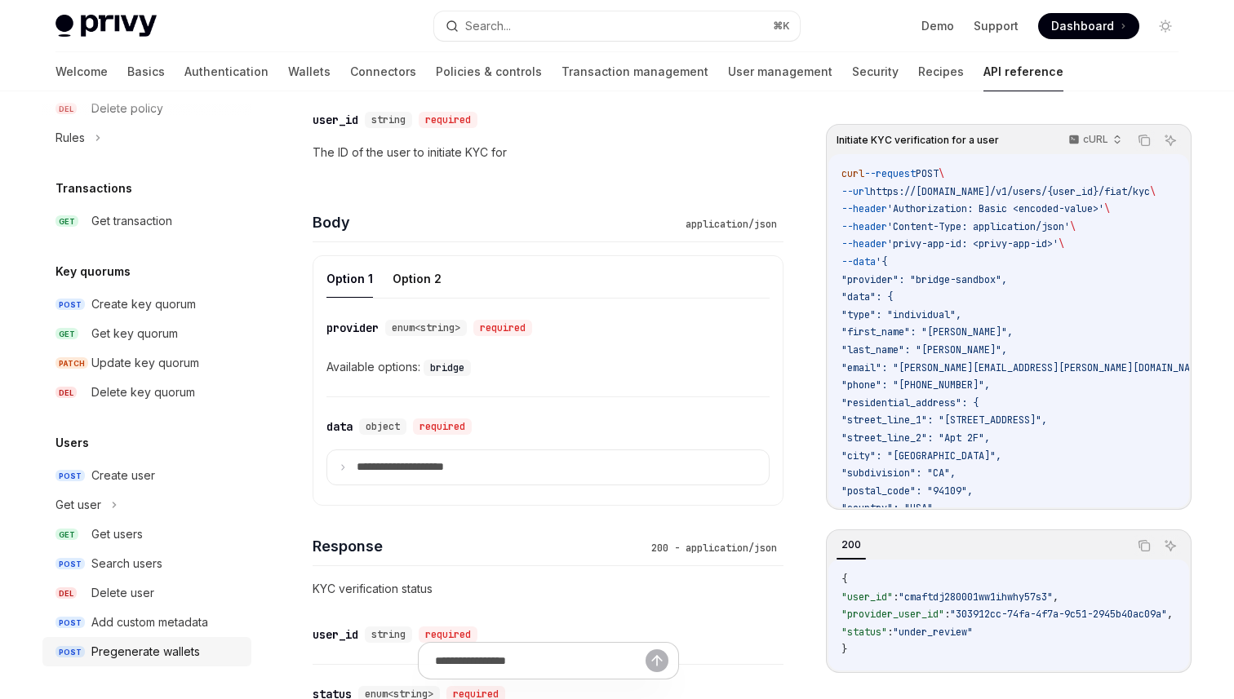
click at [197, 657] on div "Pregenerate wallets" at bounding box center [145, 652] width 109 height 20
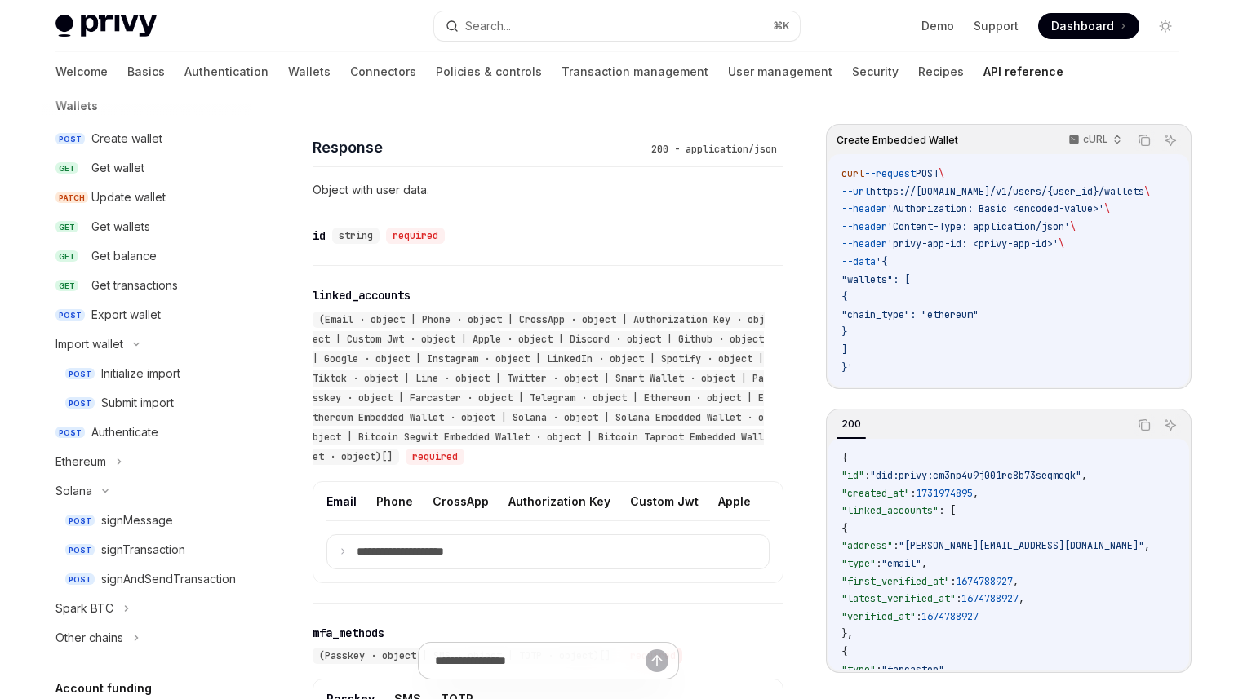
scroll to position [160, 0]
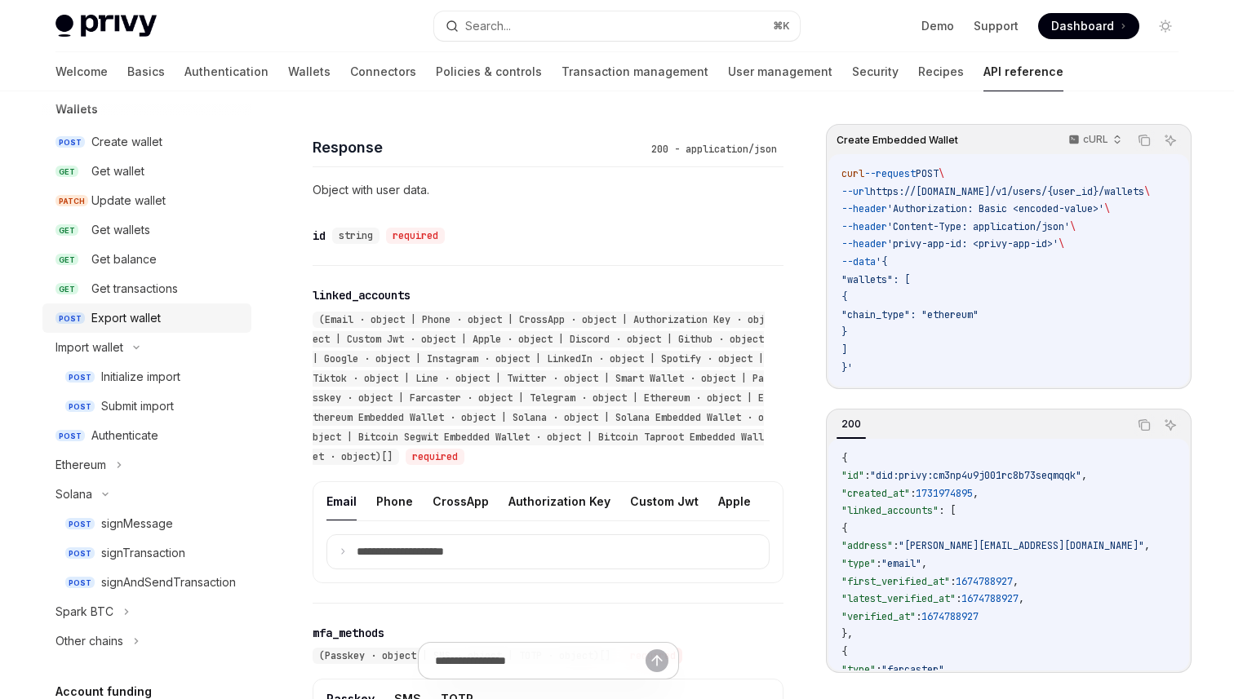
click at [167, 320] on div "Export wallet" at bounding box center [166, 318] width 150 height 20
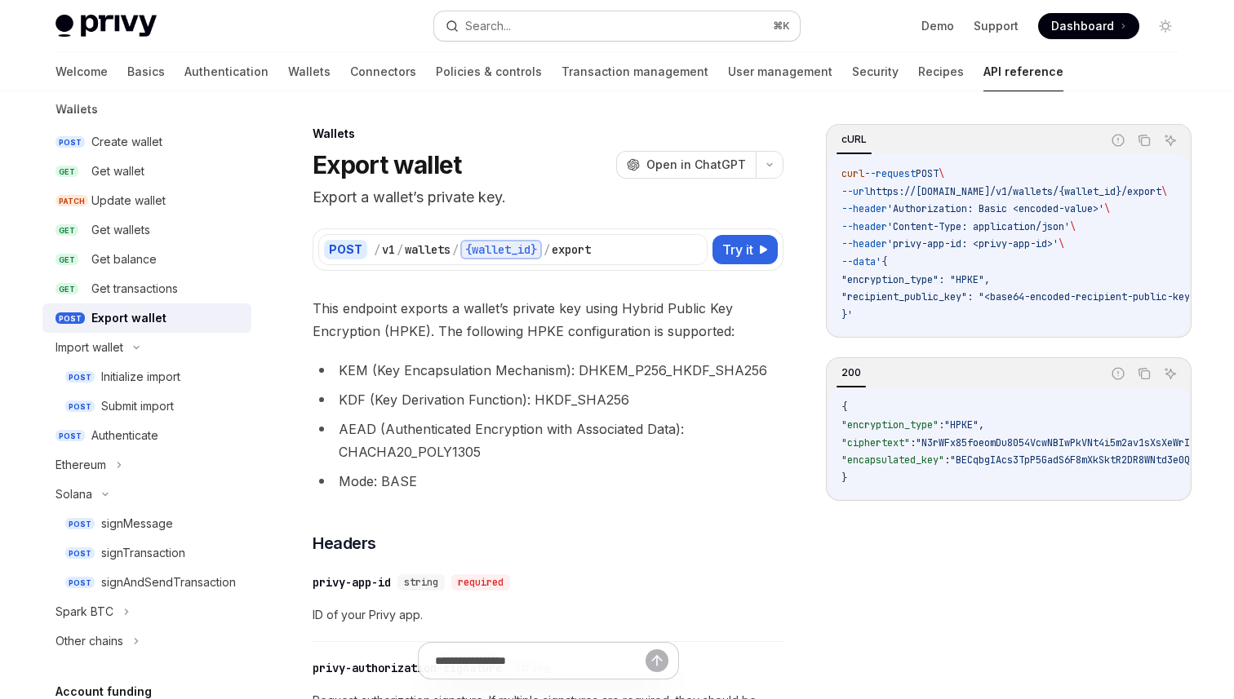
click at [458, 11] on button "Search... ⌘ K" at bounding box center [617, 25] width 366 height 29
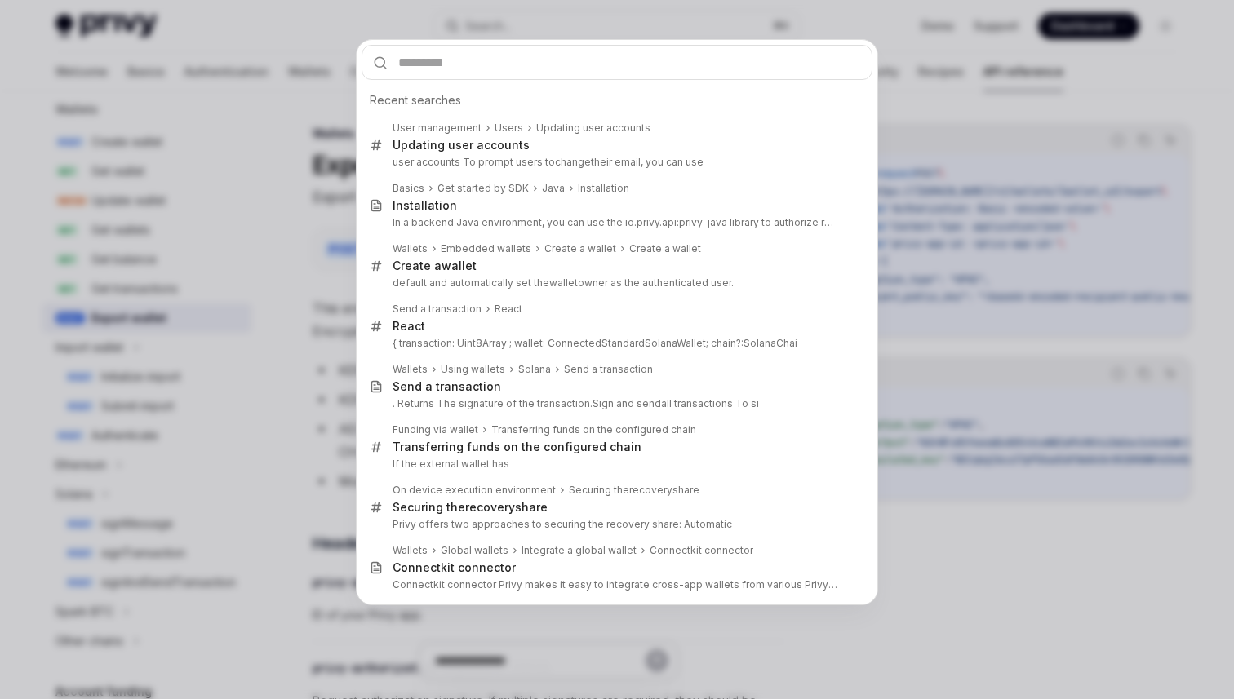
click at [175, 353] on div "Recent searches User management Users Updating user accounts Updating user acco…" at bounding box center [617, 349] width 1234 height 699
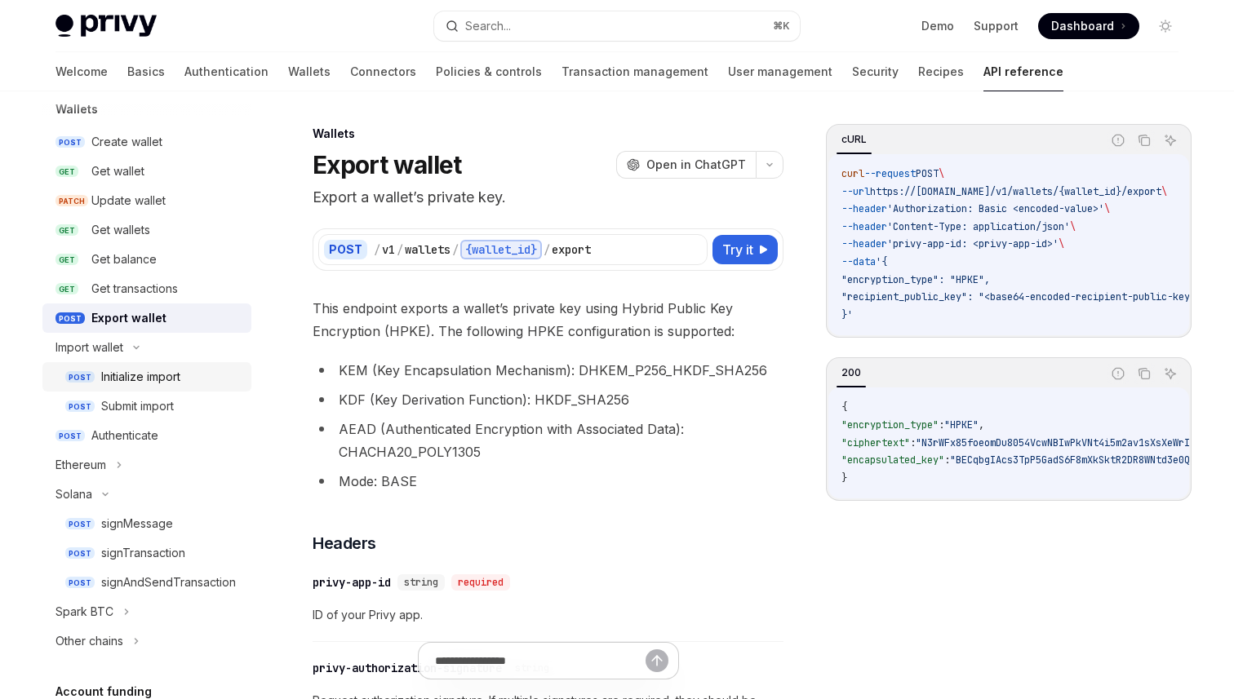
click at [221, 388] on link "POST Initialize import" at bounding box center [146, 376] width 209 height 29
type textarea "*"
